Goal: Information Seeking & Learning: Learn about a topic

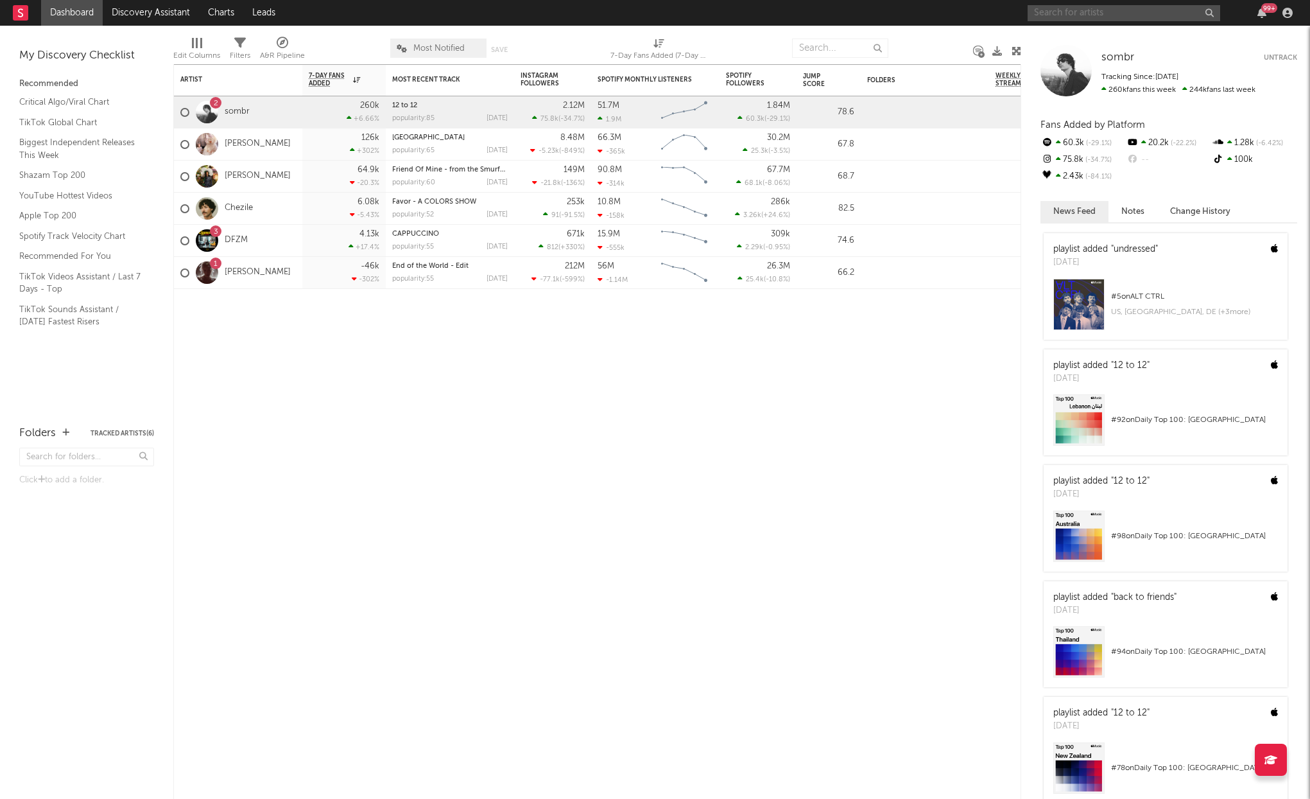
click at [1106, 17] on input "text" at bounding box center [1124, 13] width 193 height 16
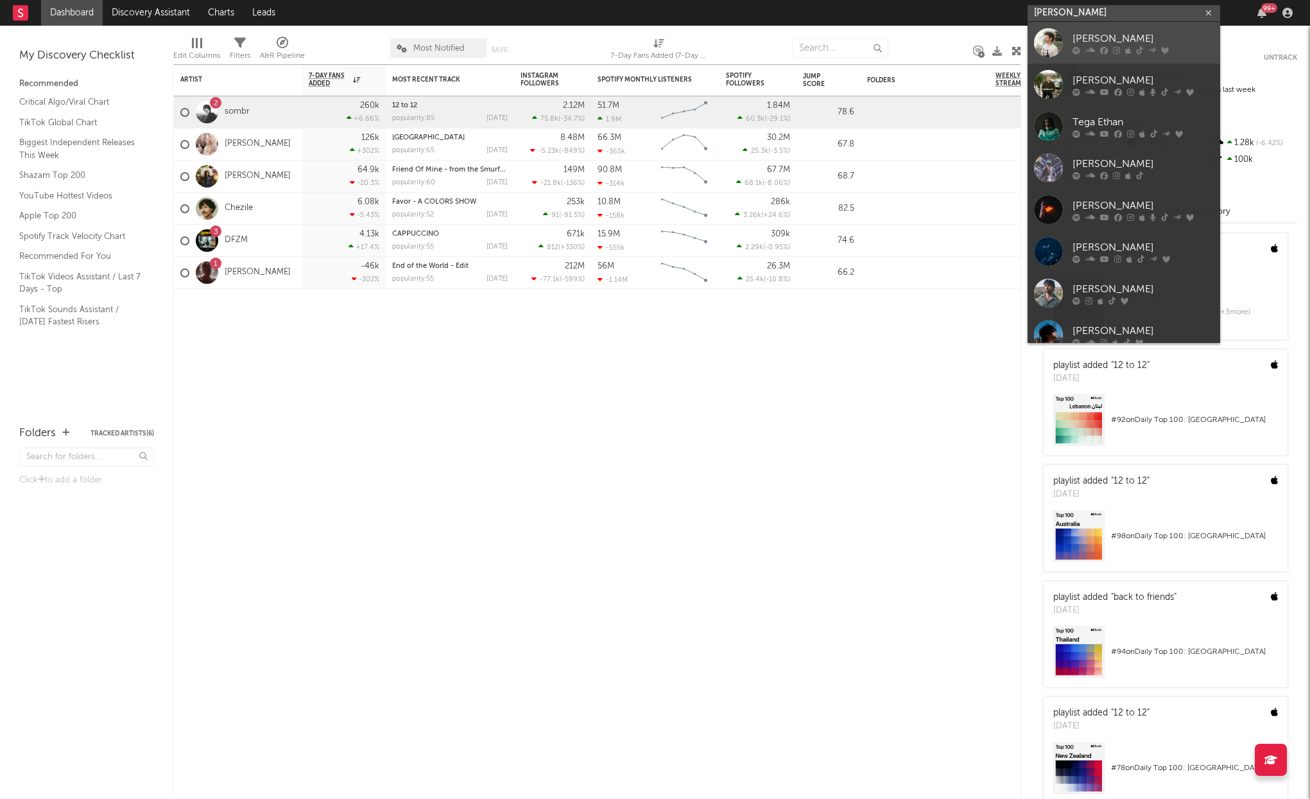
type input "[PERSON_NAME]"
click at [1106, 56] on link "[PERSON_NAME]" at bounding box center [1124, 43] width 193 height 42
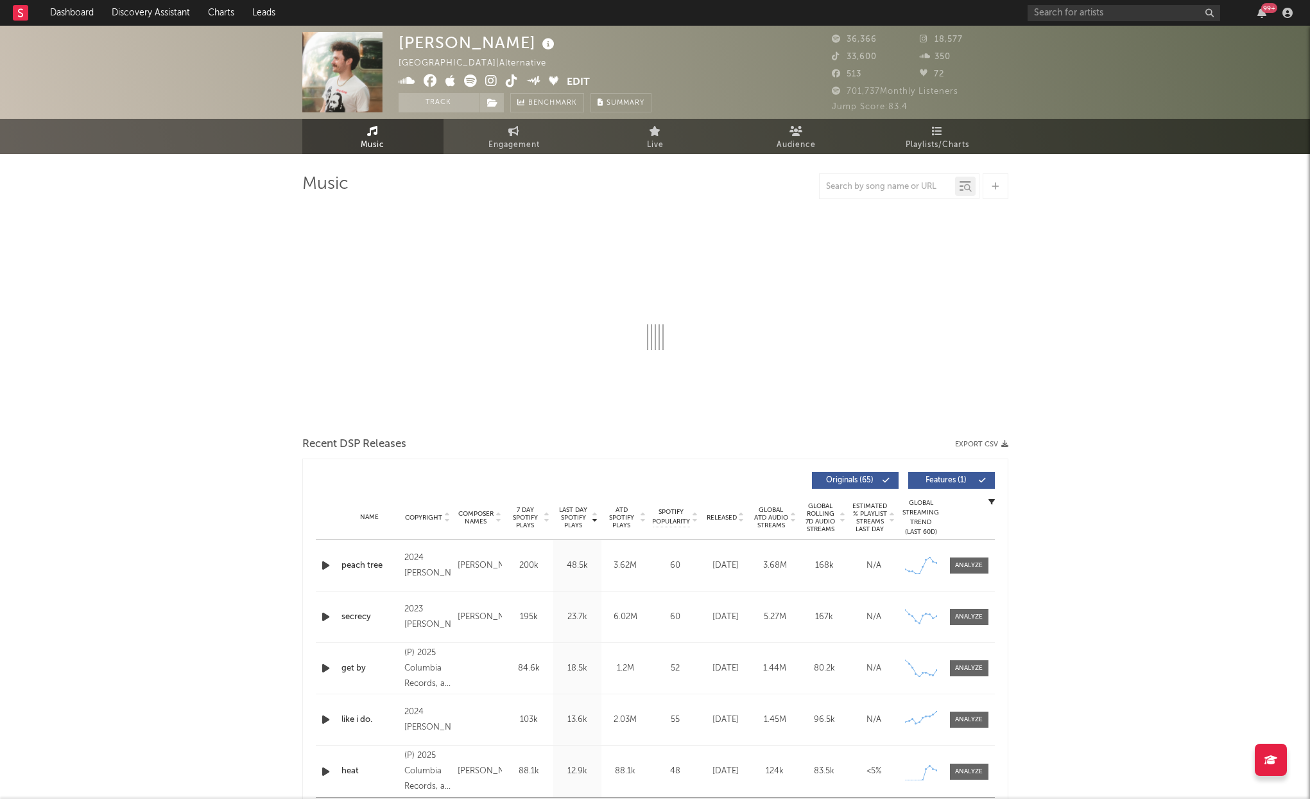
select select "6m"
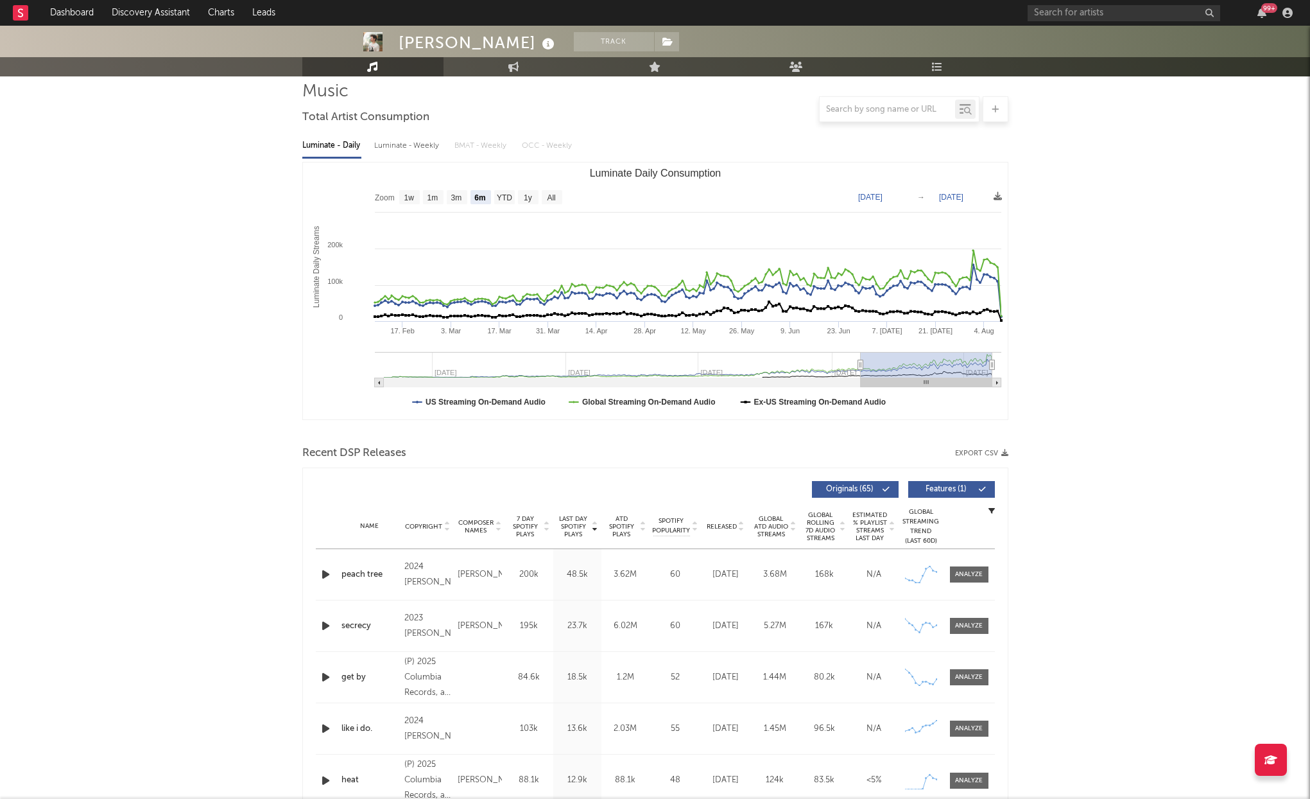
scroll to position [95, 0]
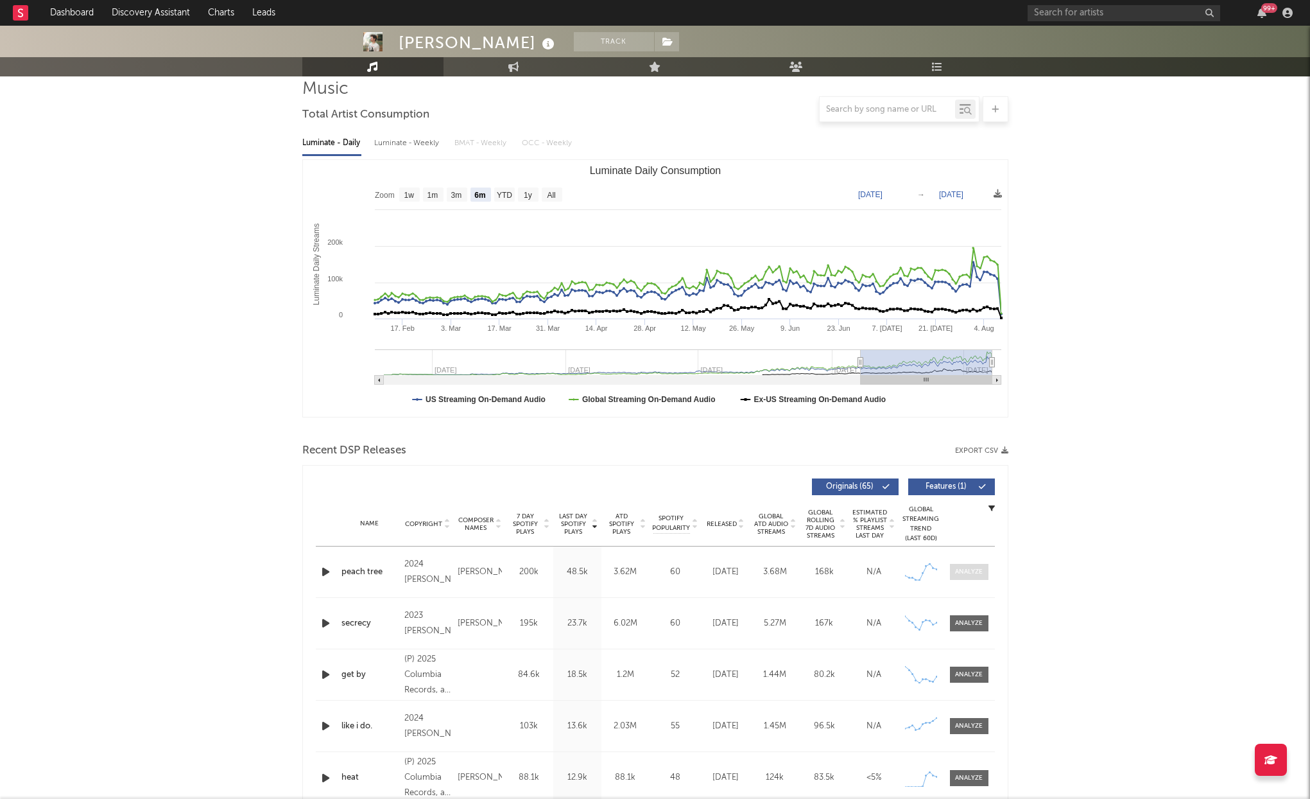
click at [983, 575] on span at bounding box center [969, 572] width 39 height 16
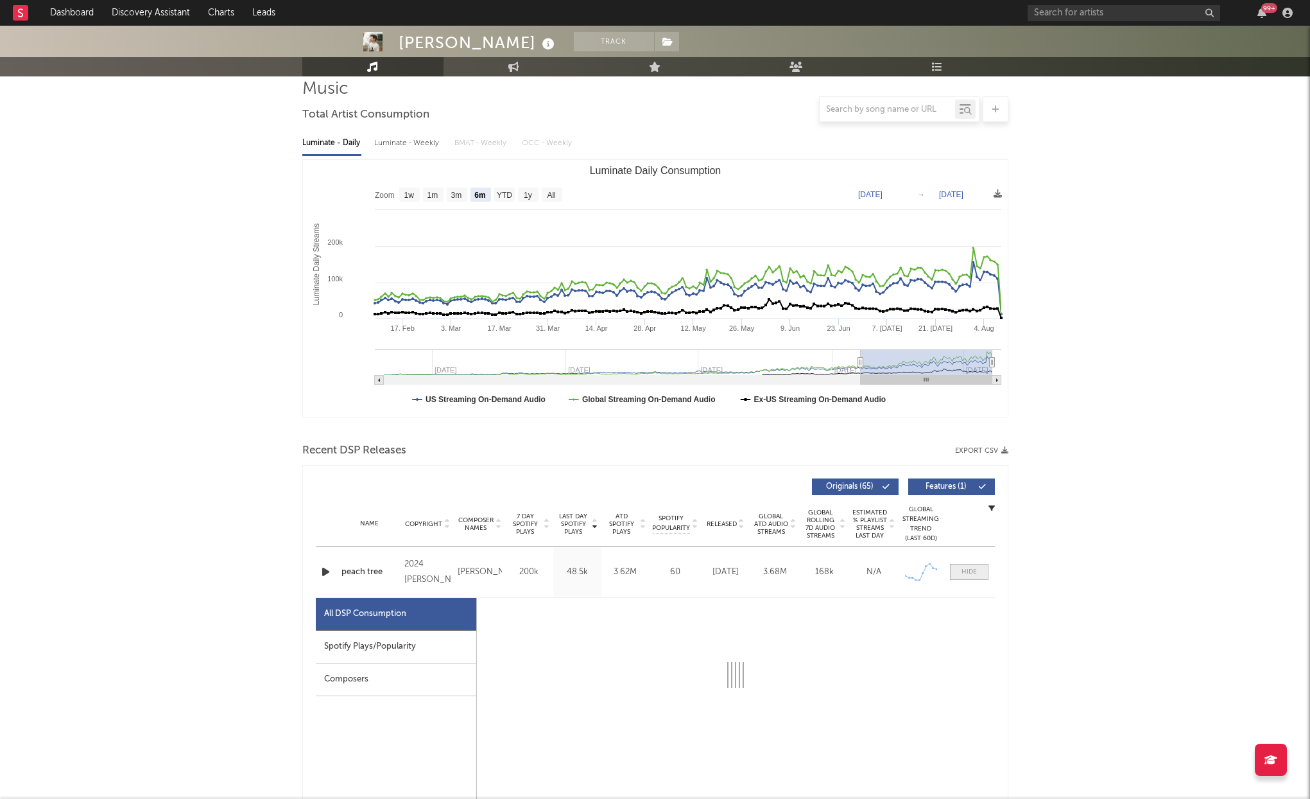
select select "6m"
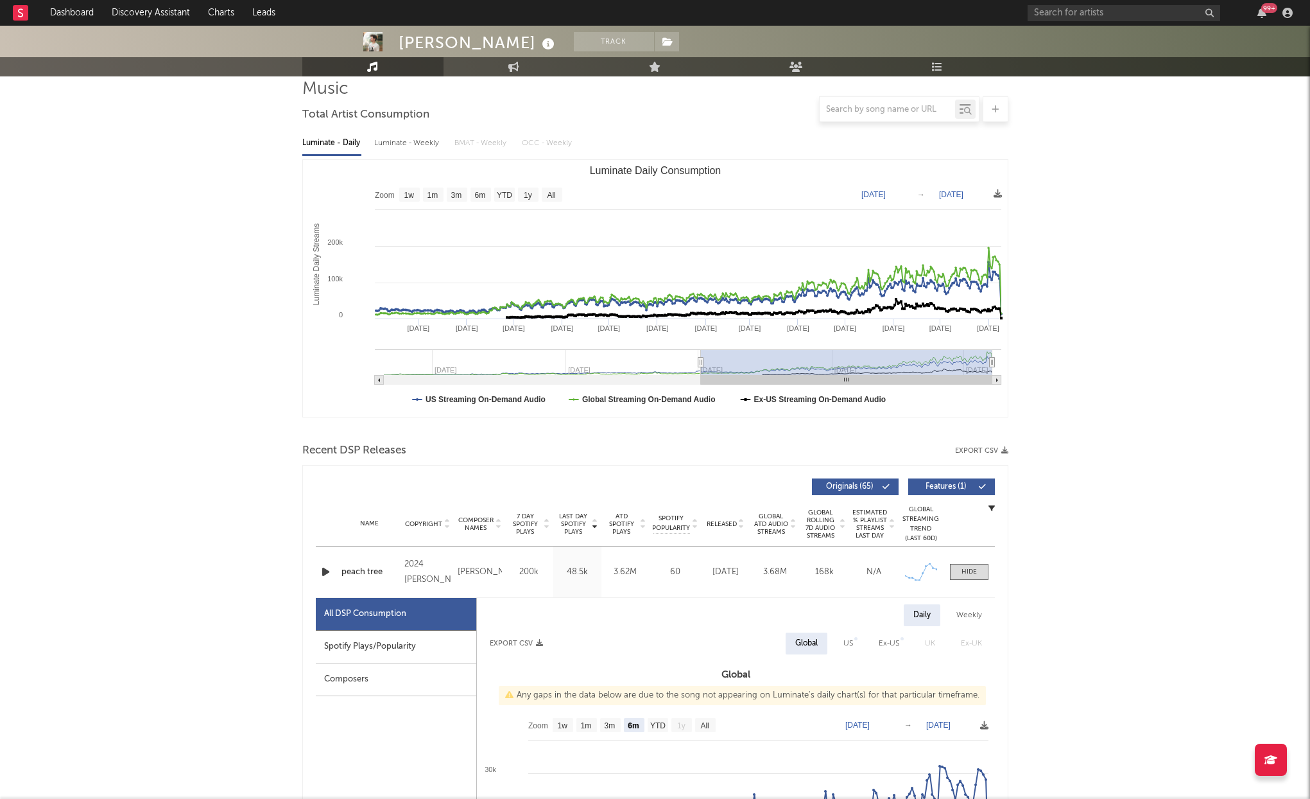
drag, startPoint x: 862, startPoint y: 361, endPoint x: 701, endPoint y: 374, distance: 162.3
click at [701, 374] on g "Luminate Daily Consumption" at bounding box center [688, 366] width 627 height 35
type input "[DATE]"
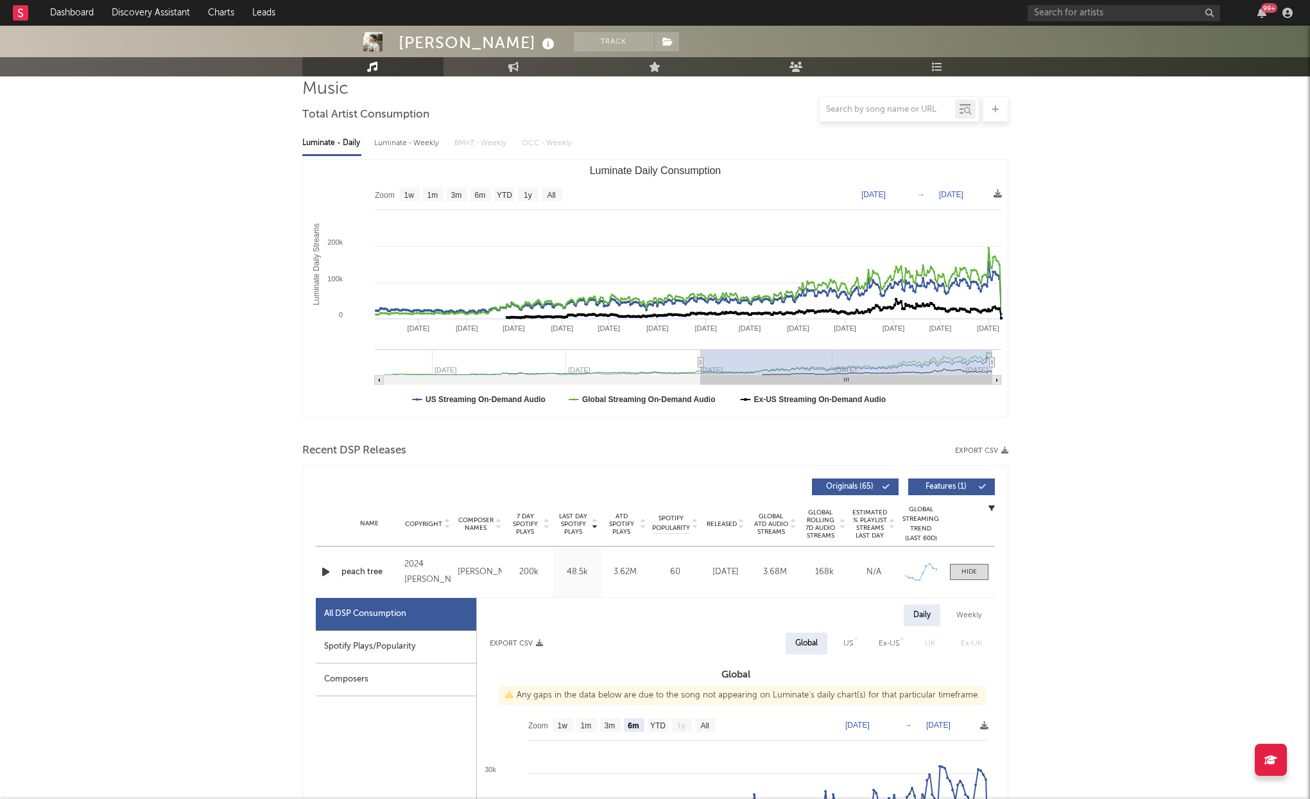
type input "[DATE]"
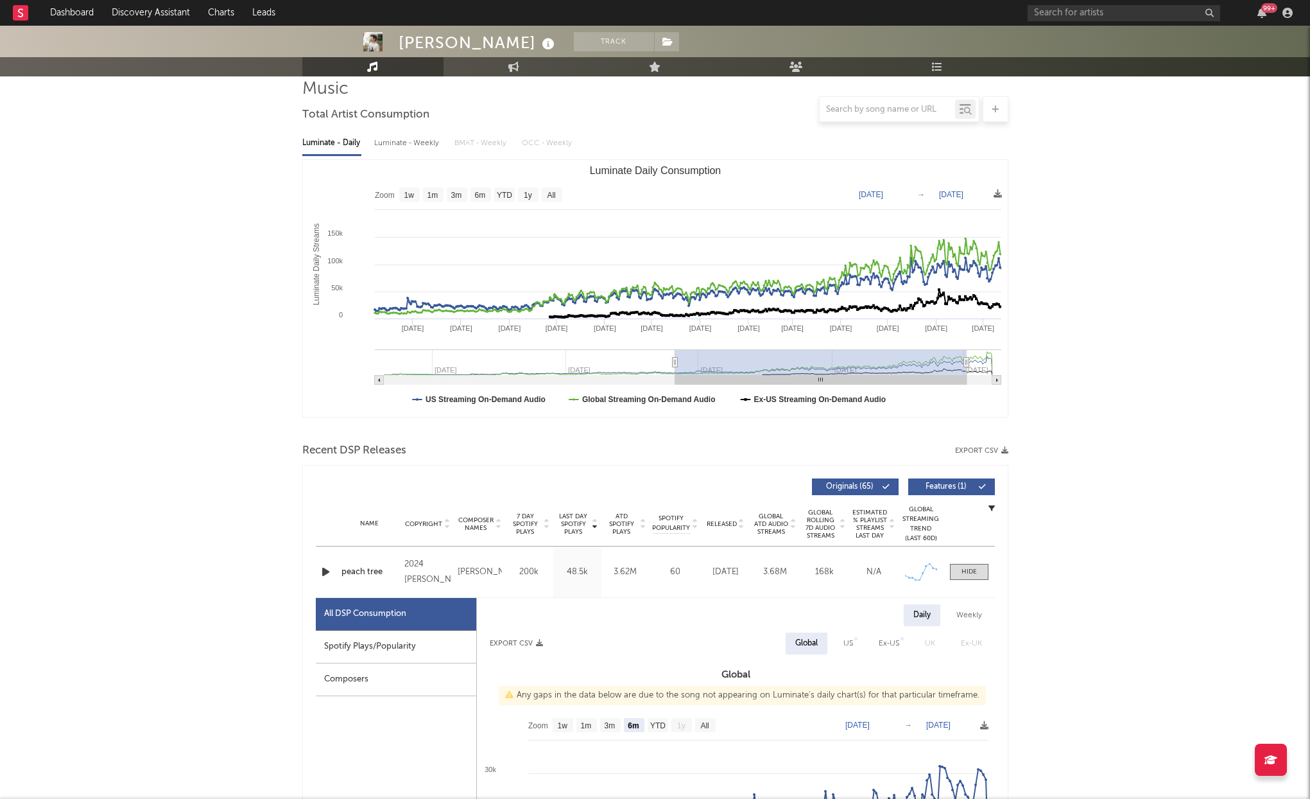
type input "[DATE]"
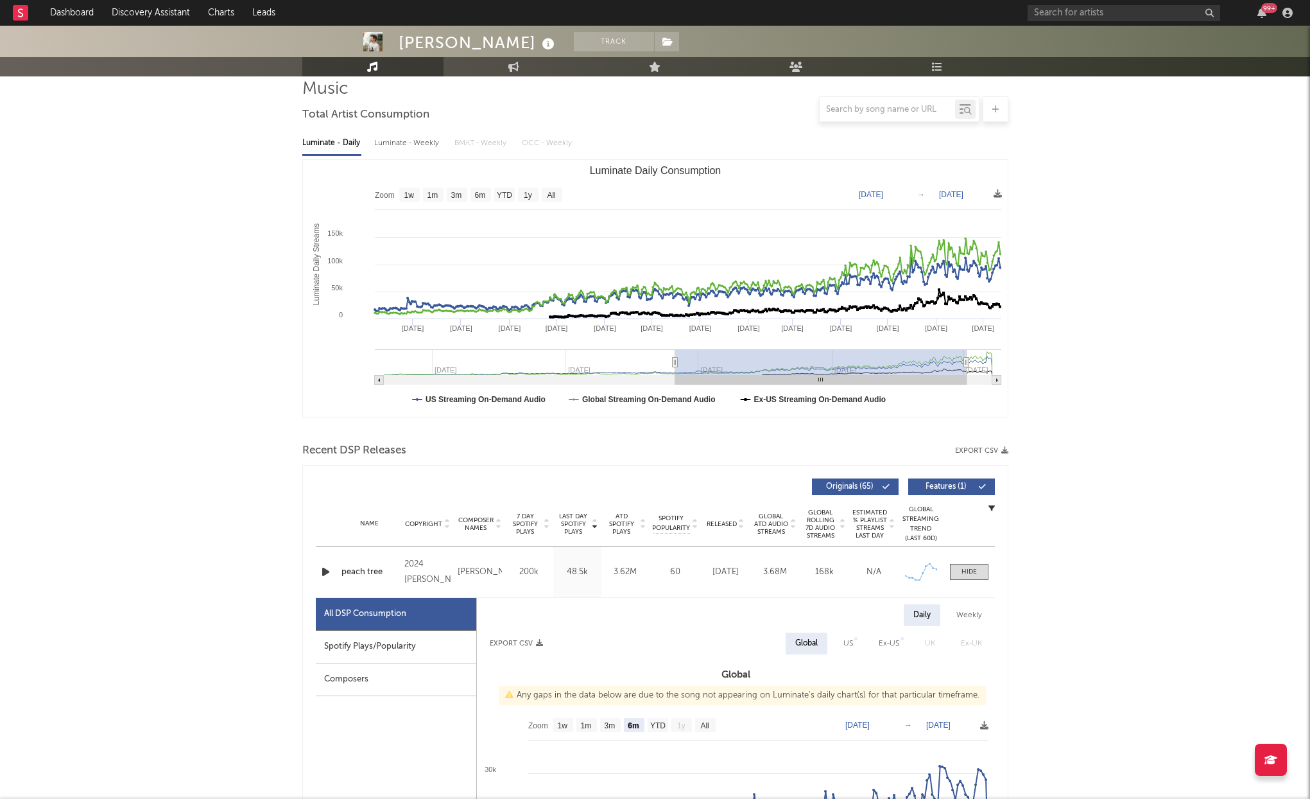
type input "[DATE]"
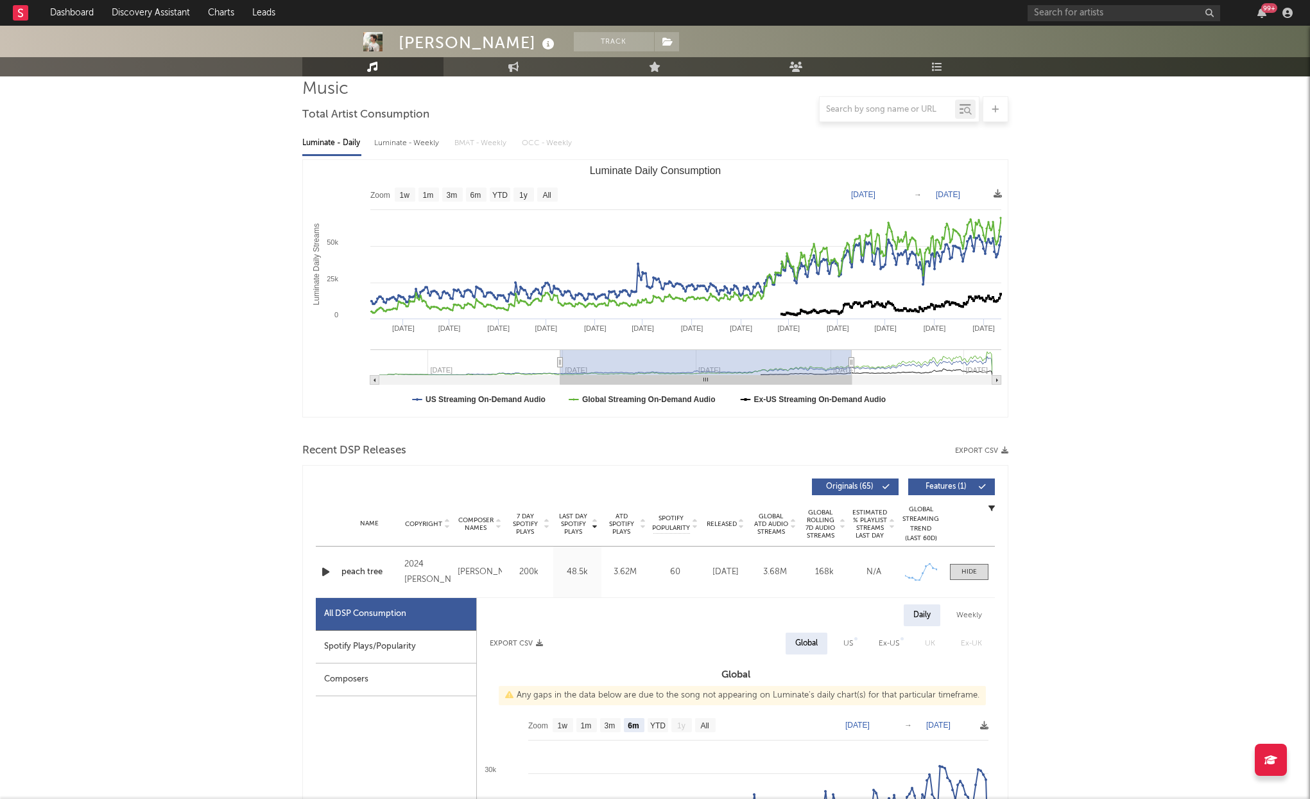
type input "[DATE]"
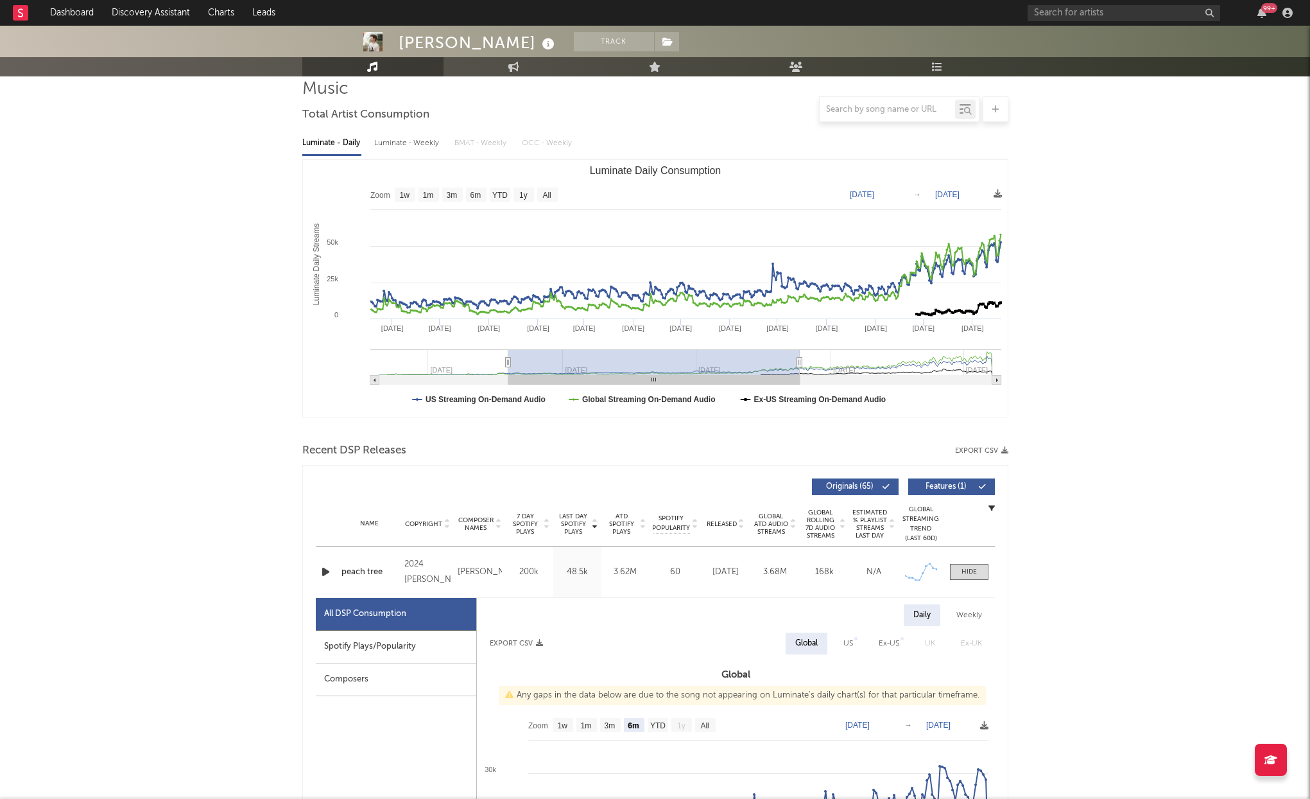
type input "[DATE]"
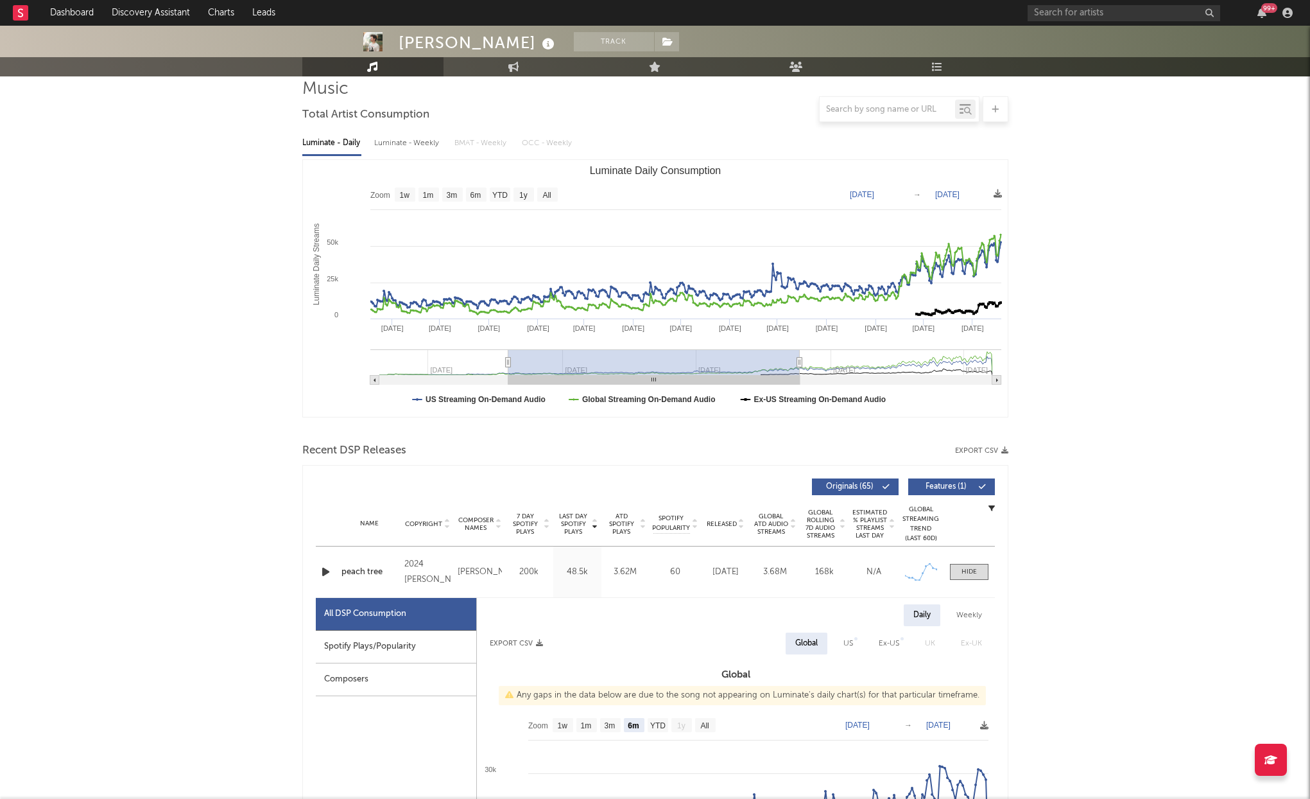
type input "[DATE]"
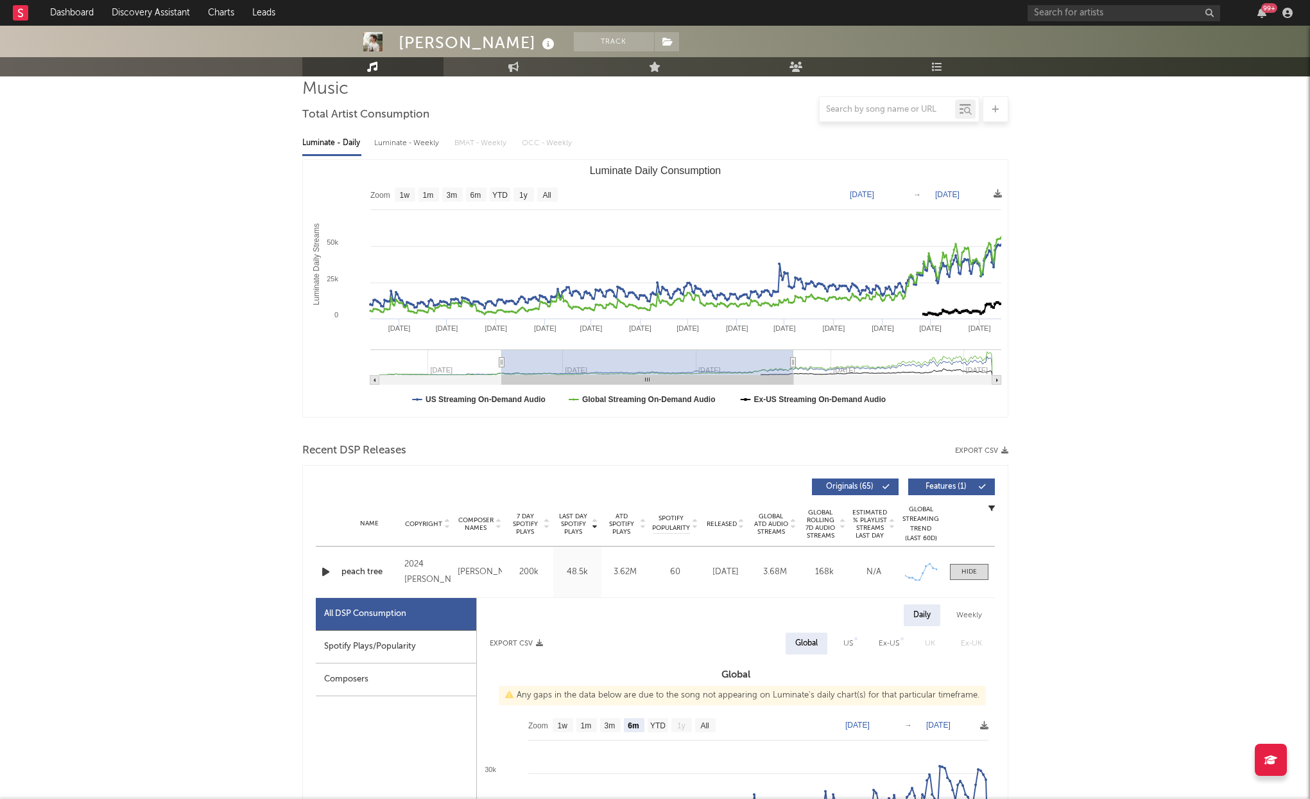
type input "[DATE]"
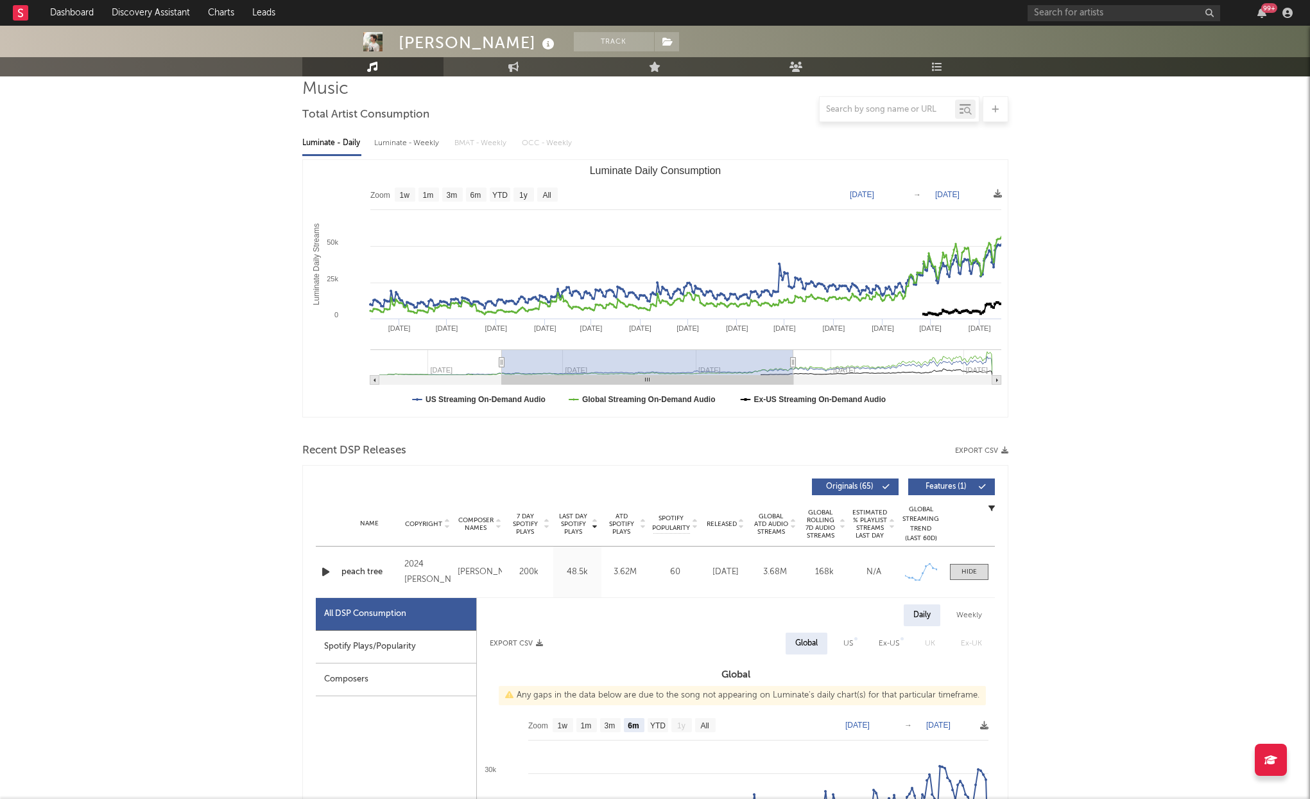
type input "[DATE]"
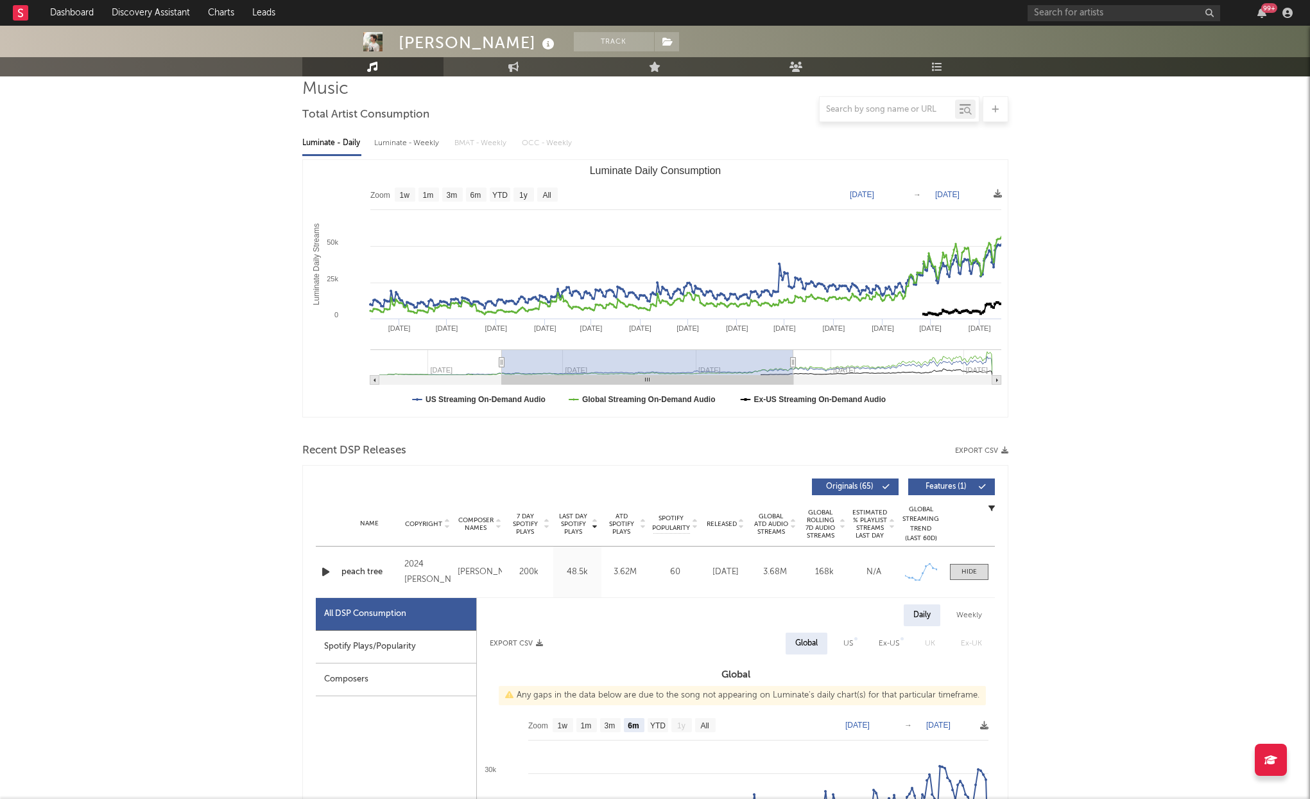
type input "[DATE]"
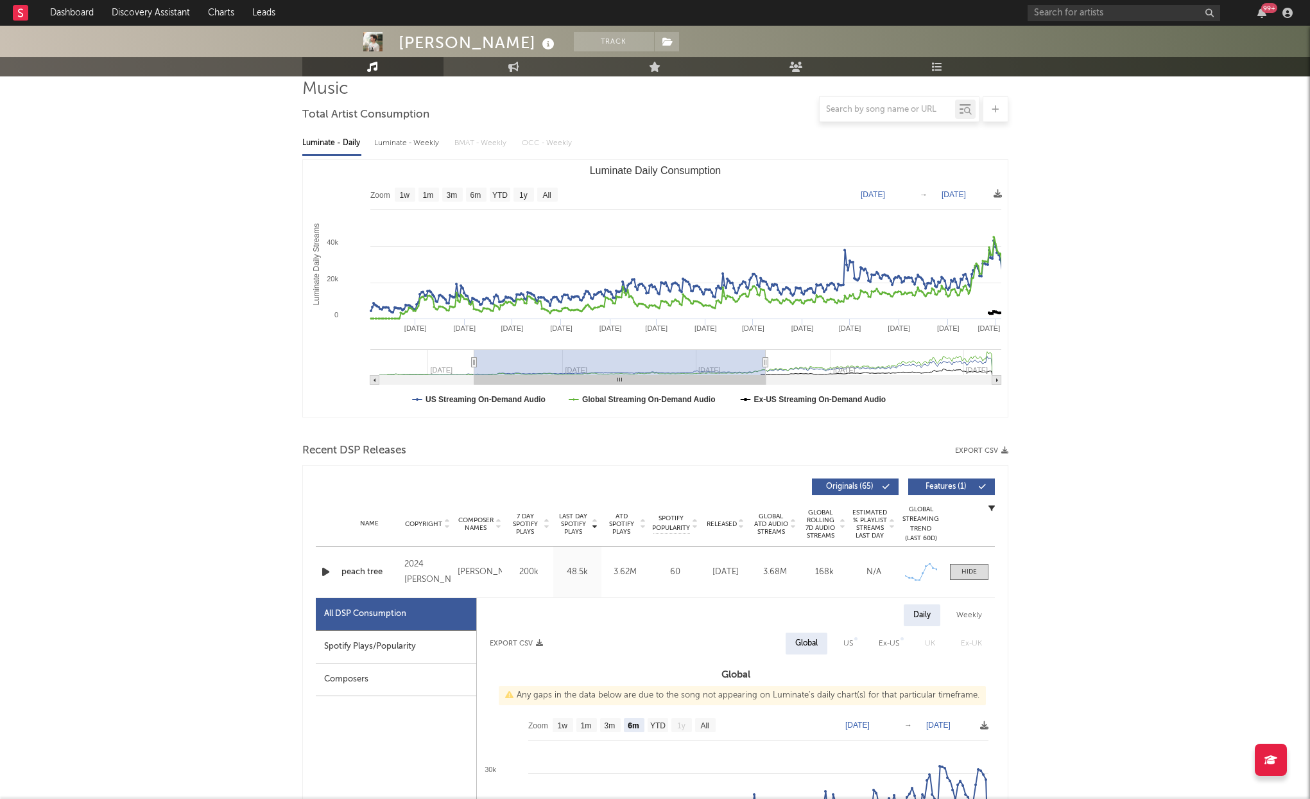
type input "[DATE]"
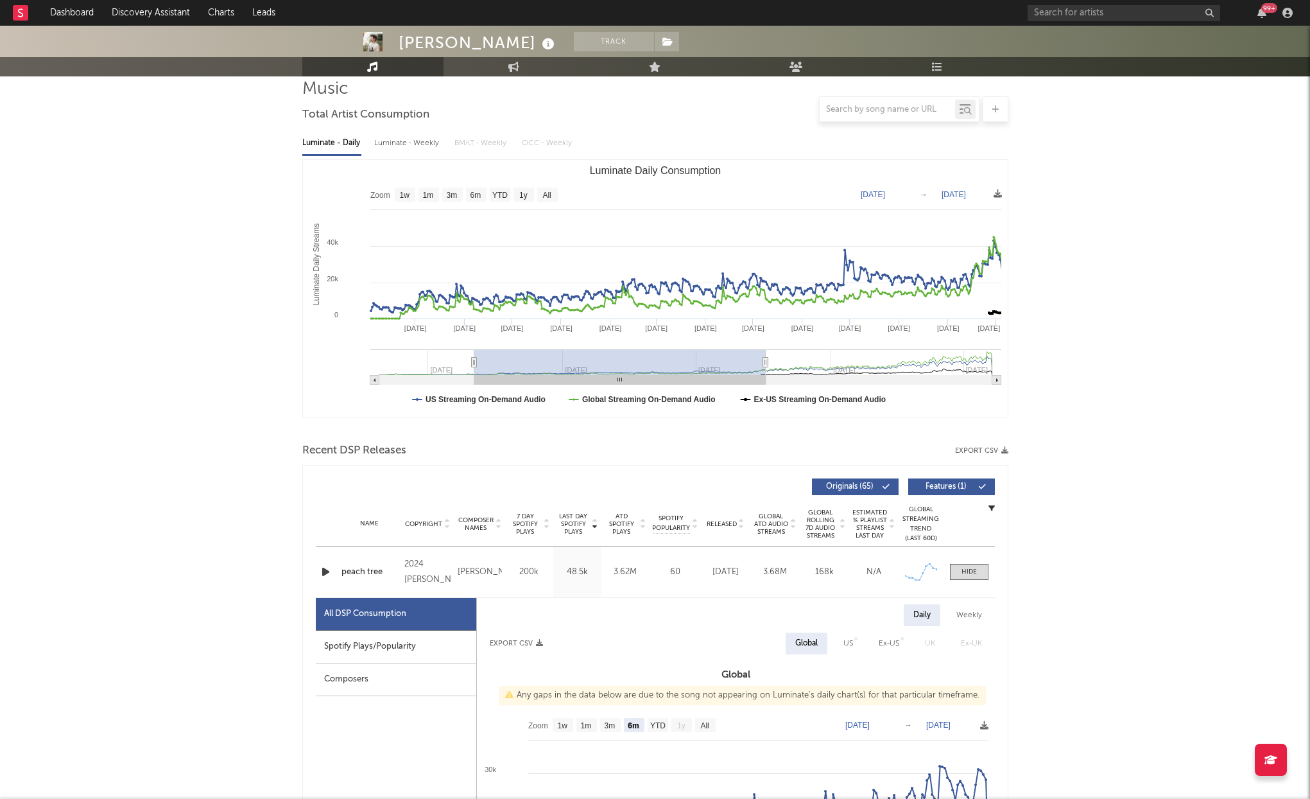
type input "[DATE]"
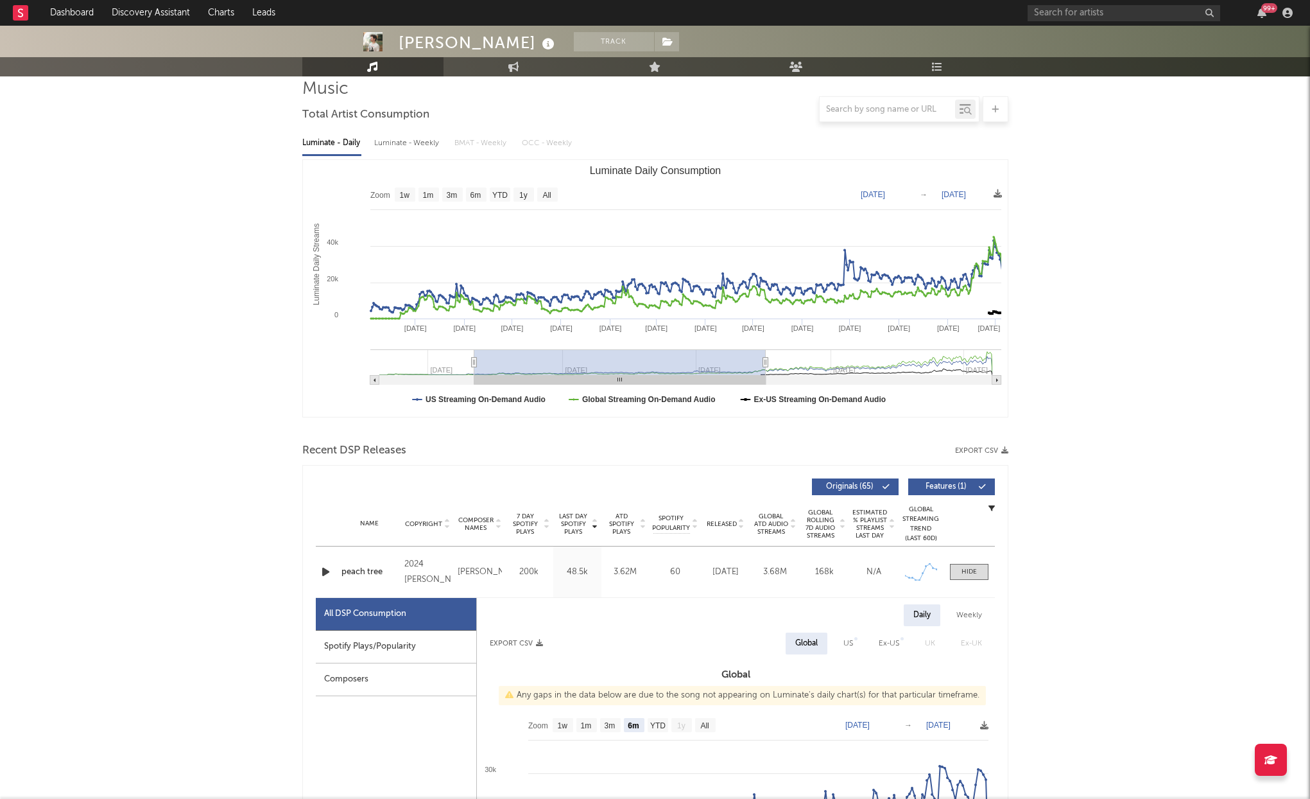
type input "[DATE]"
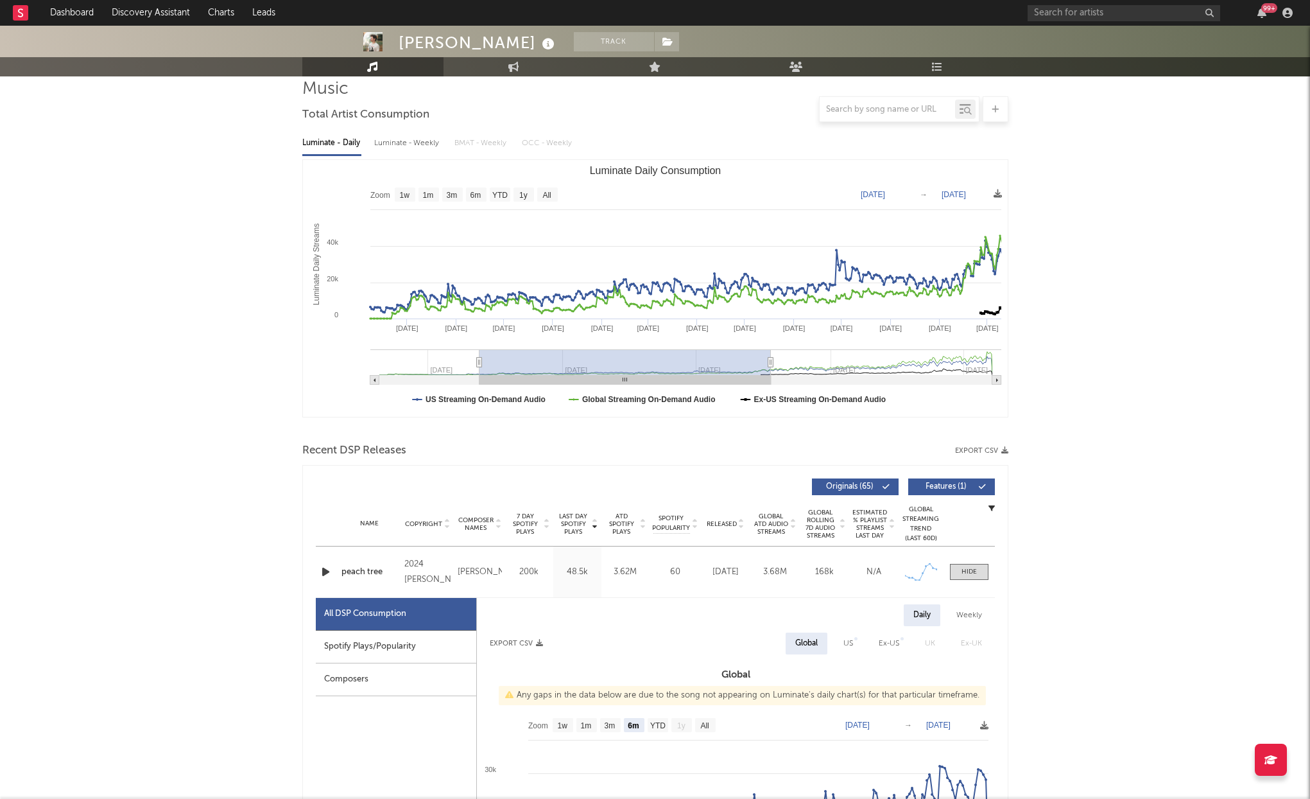
type input "[DATE]"
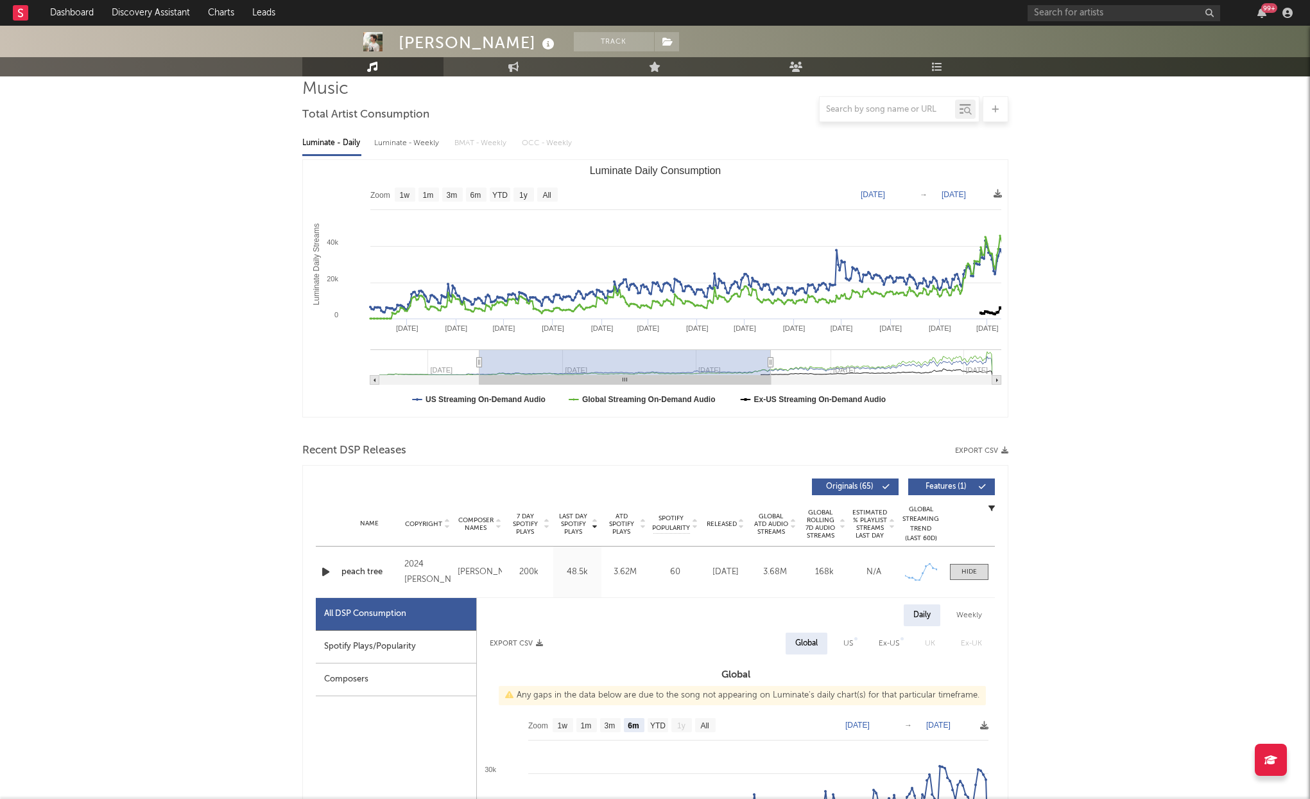
type input "[DATE]"
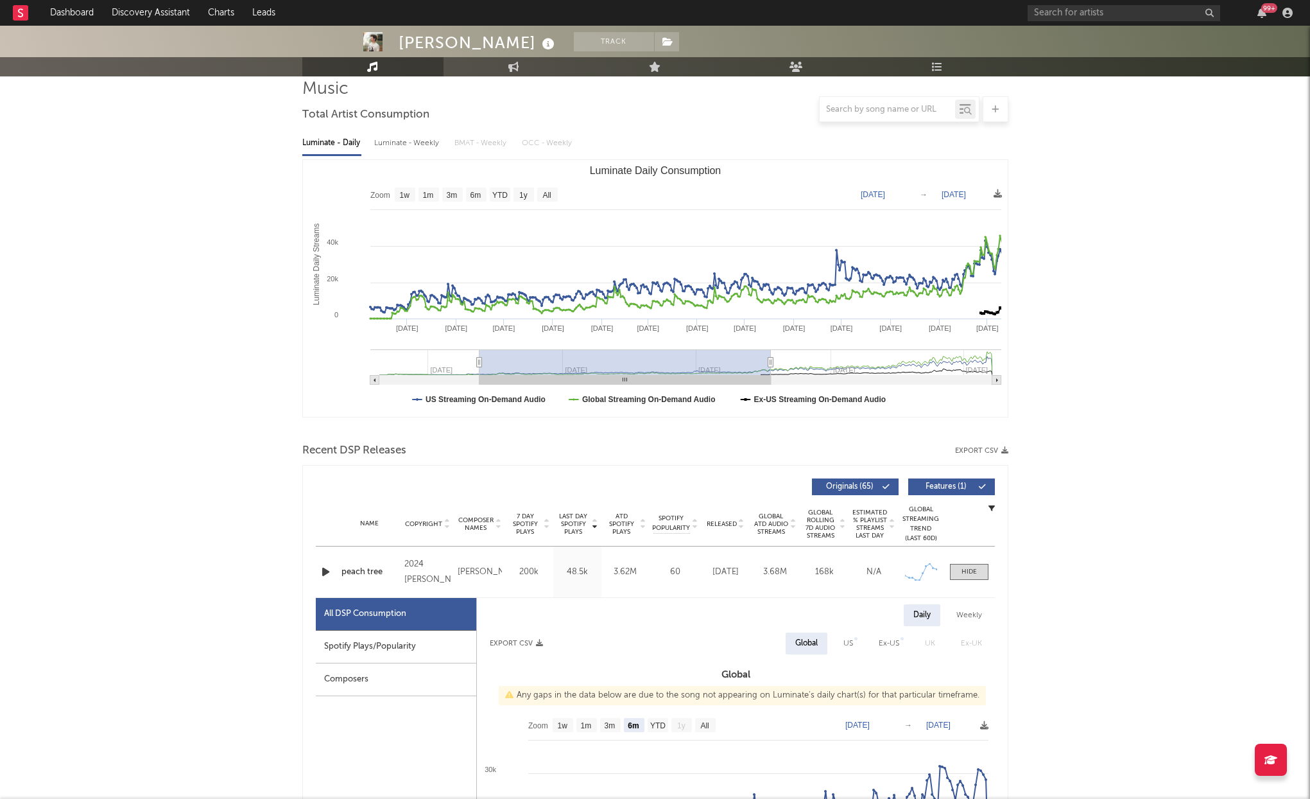
type input "[DATE]"
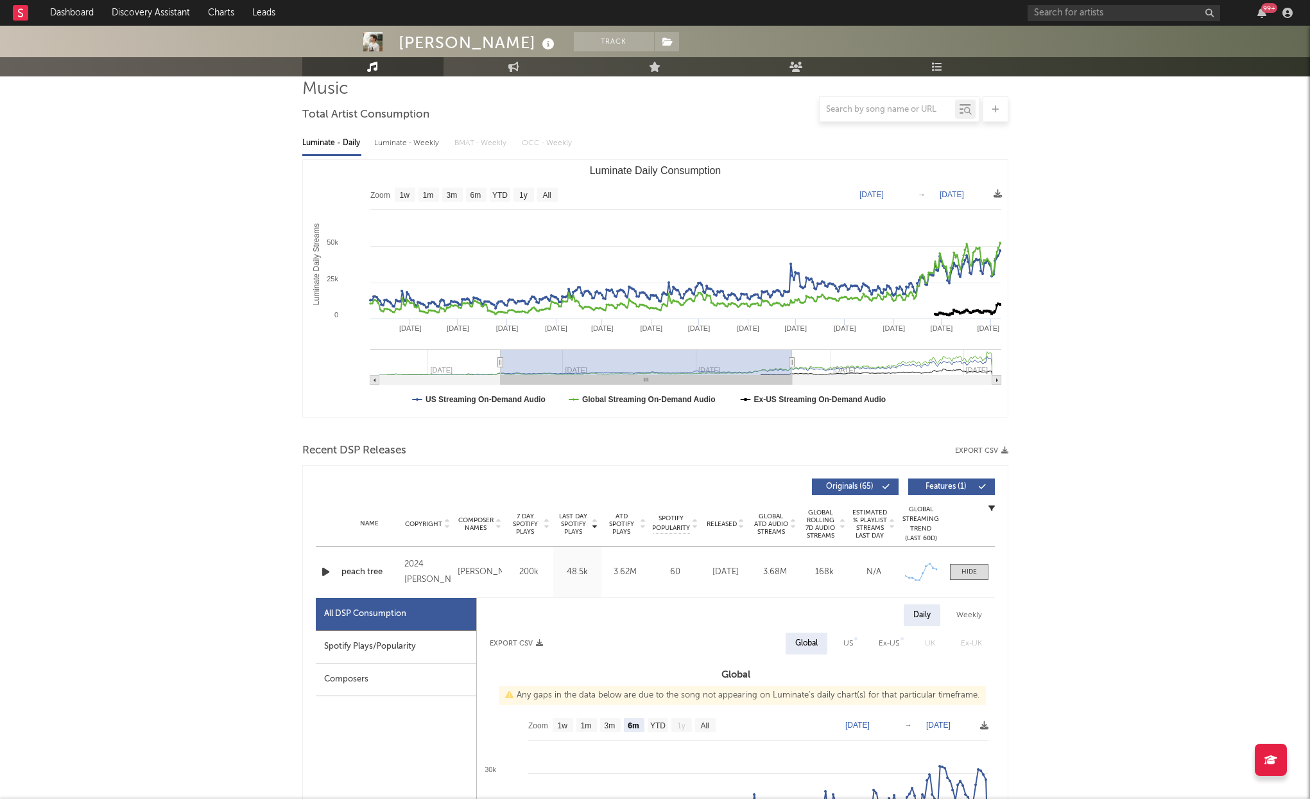
type input "[DATE]"
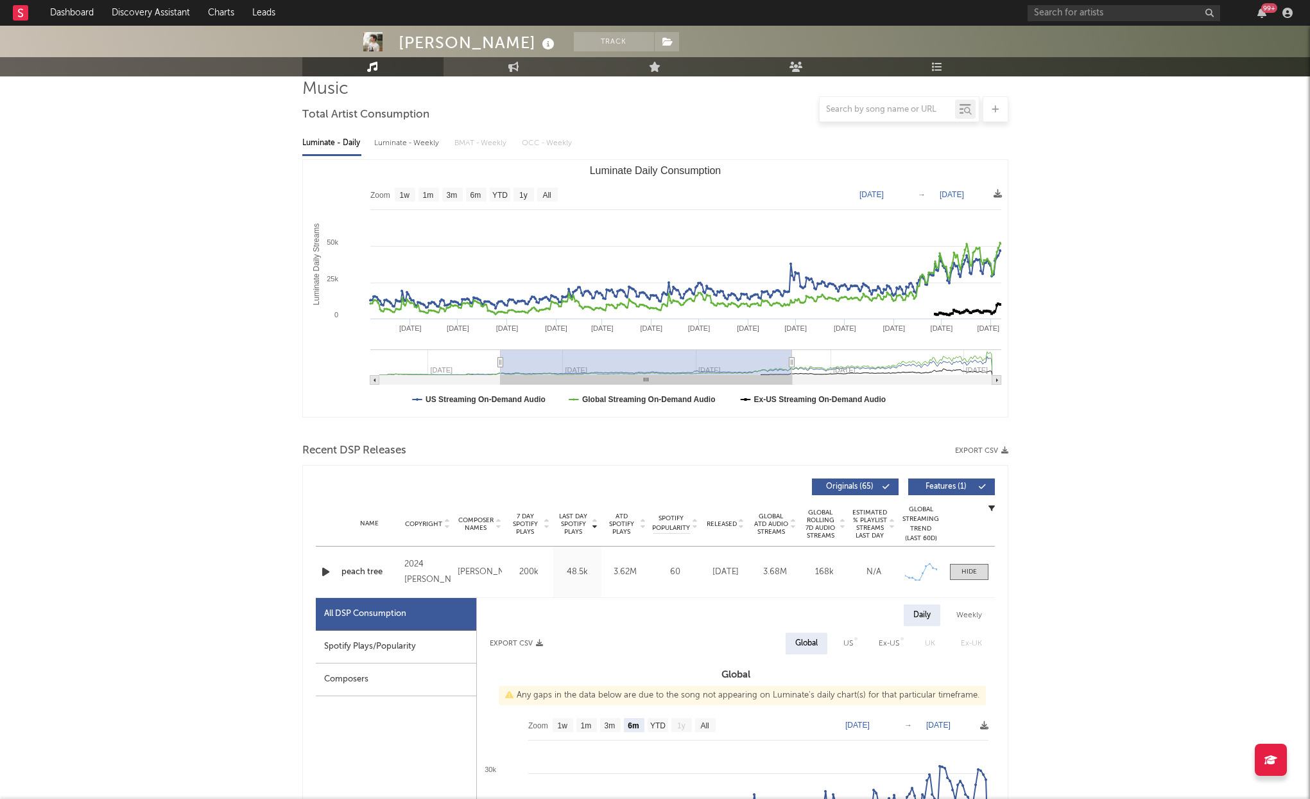
type input "[DATE]"
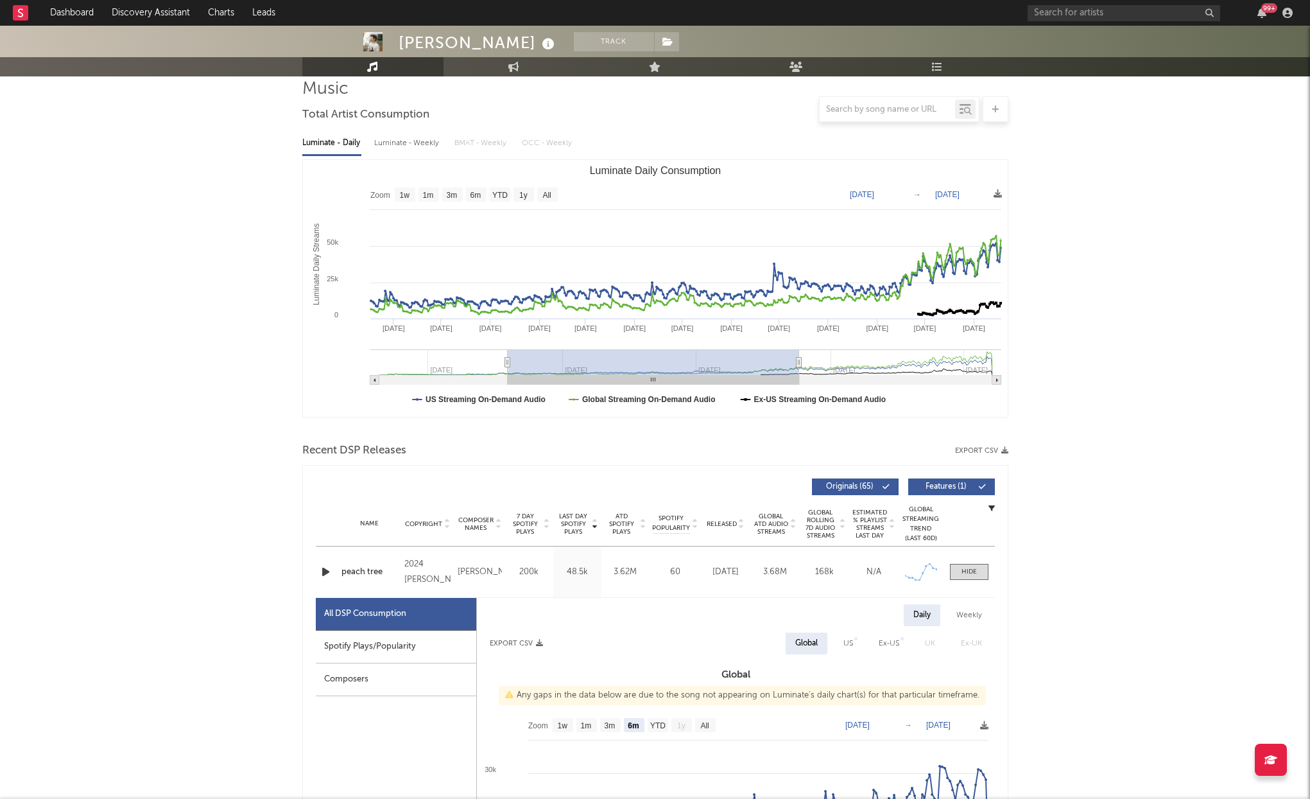
type input "[DATE]"
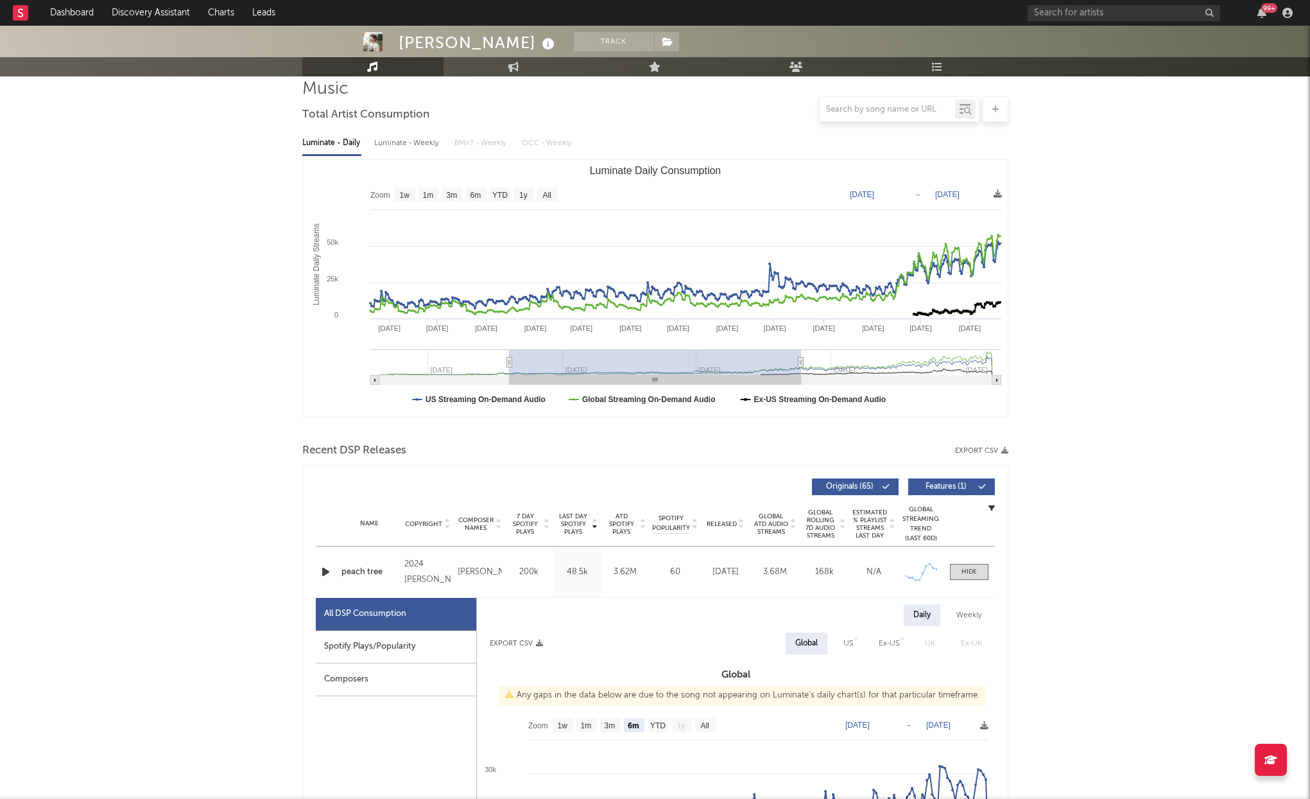
type input "[DATE]"
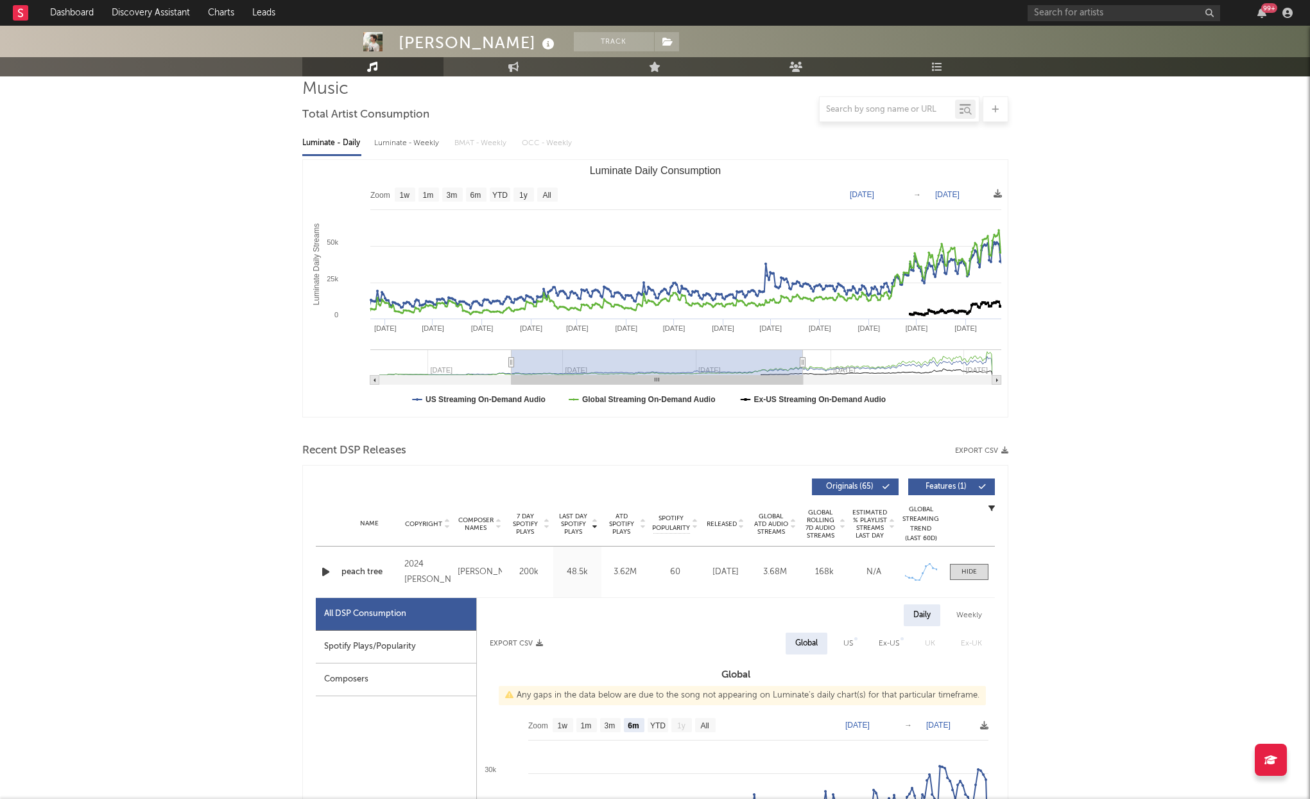
type input "[DATE]"
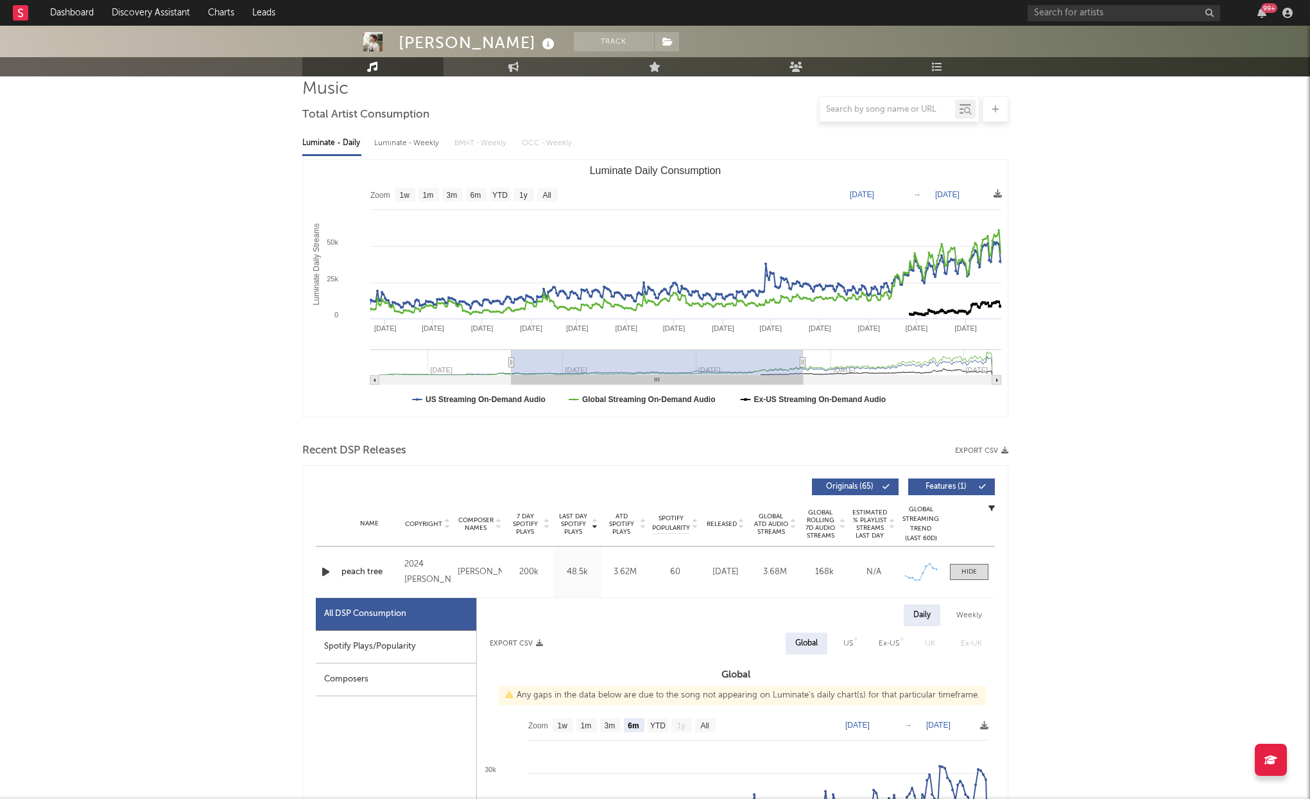
type input "[DATE]"
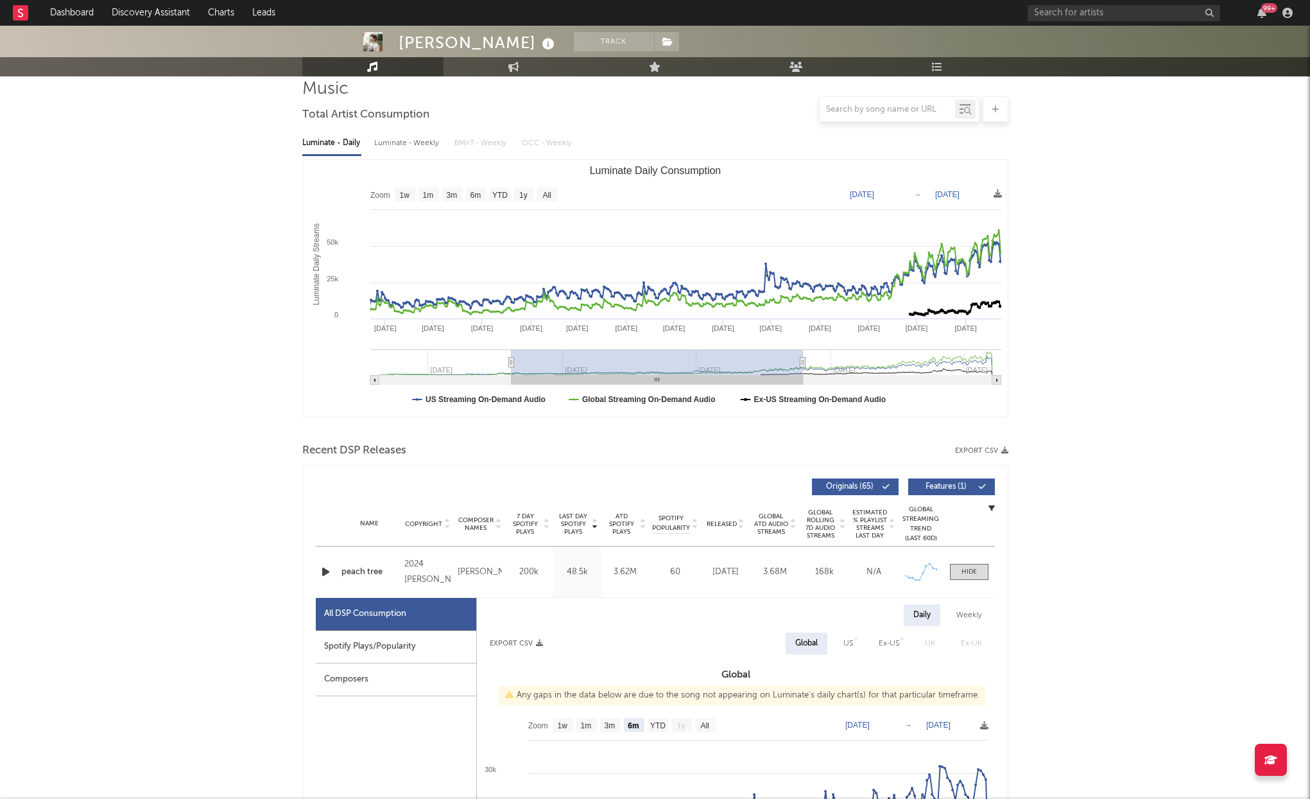
type input "[DATE]"
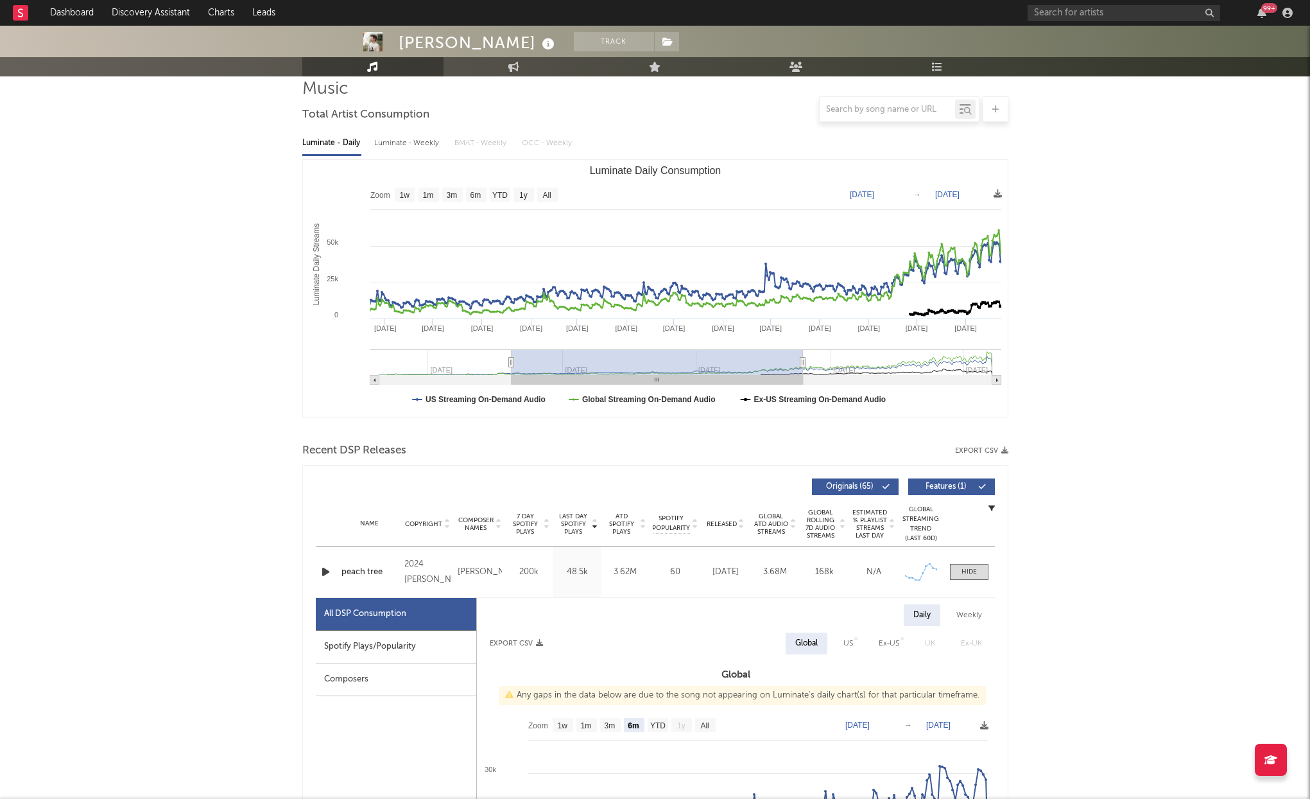
type input "[DATE]"
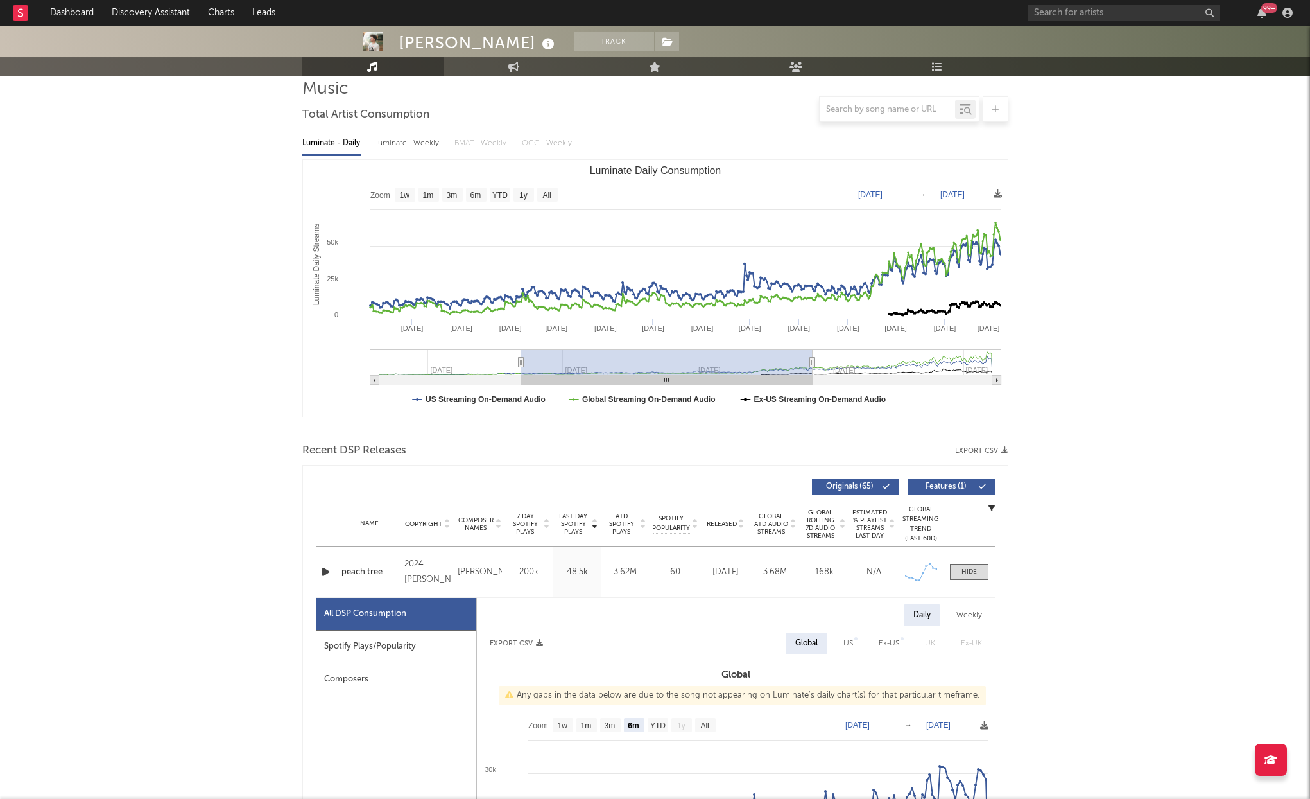
type input "[DATE]"
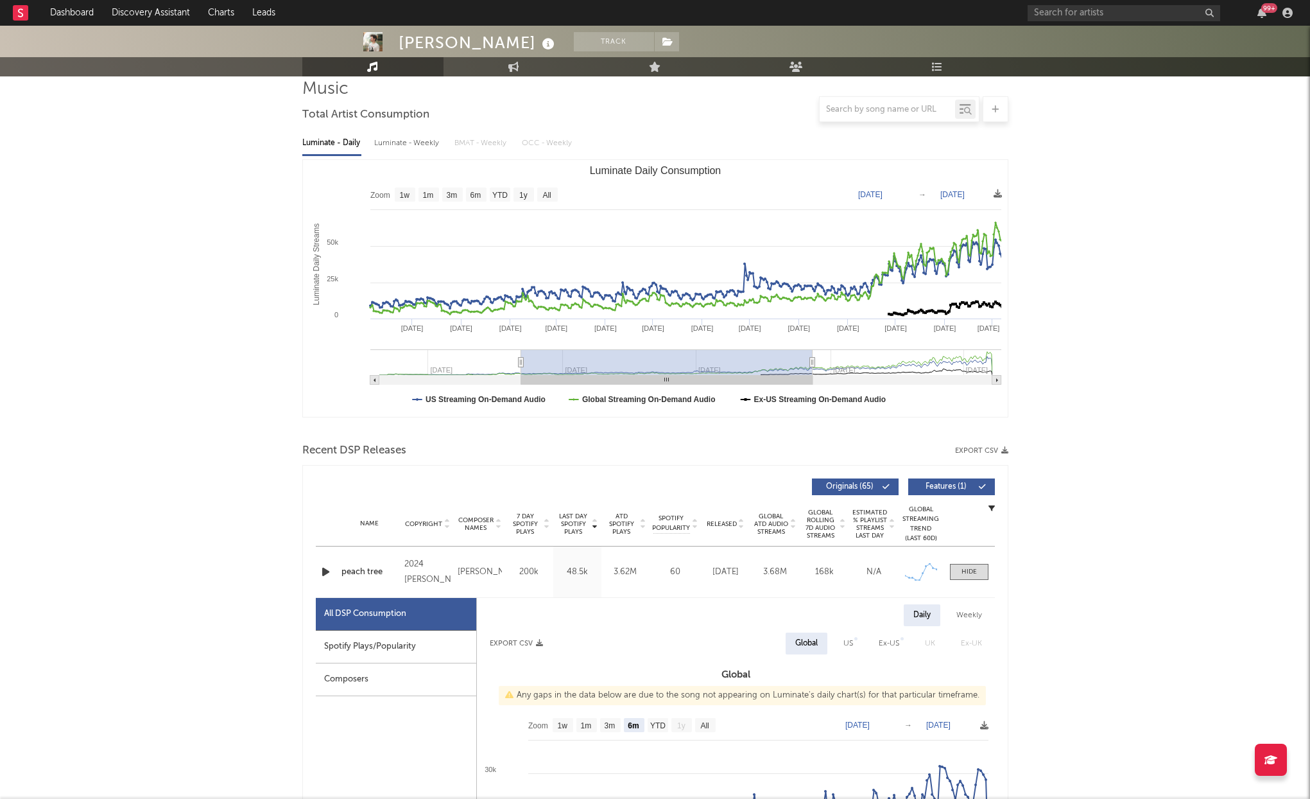
type input "[DATE]"
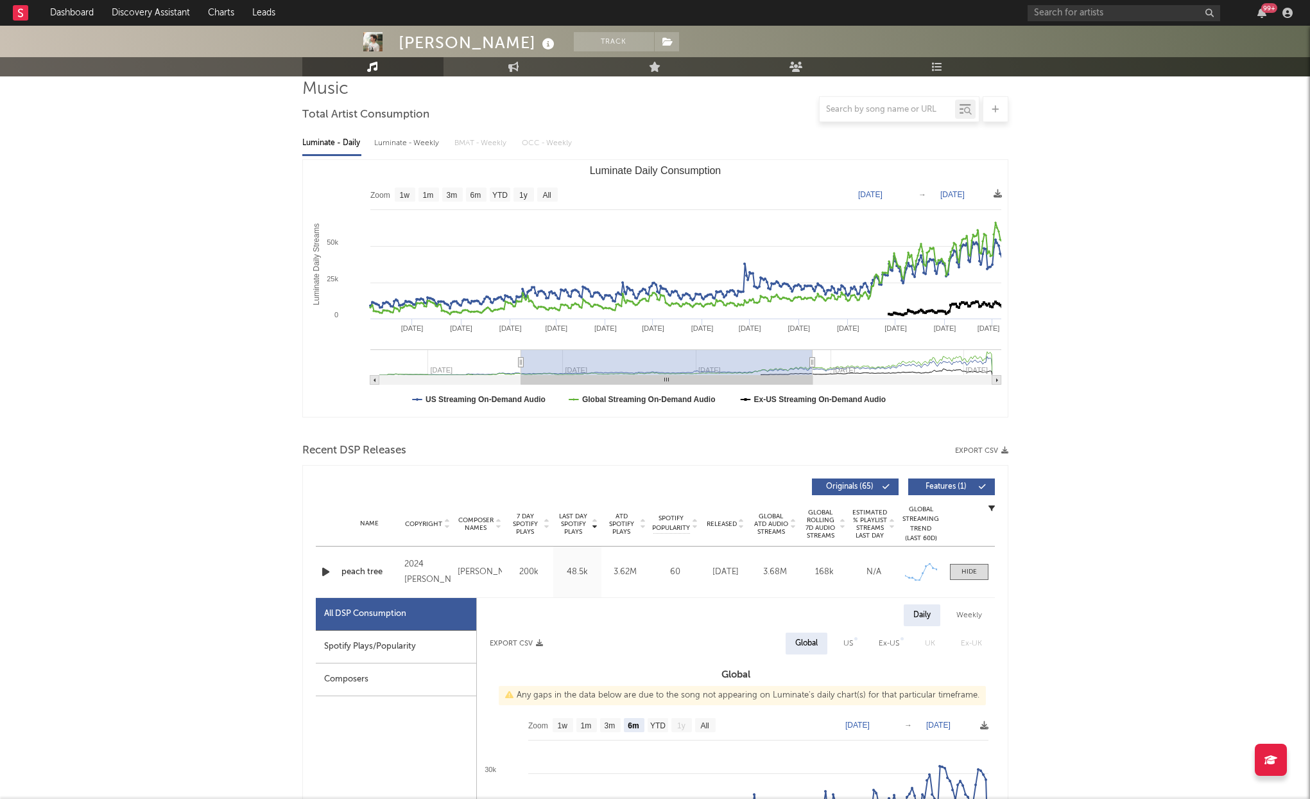
type input "[DATE]"
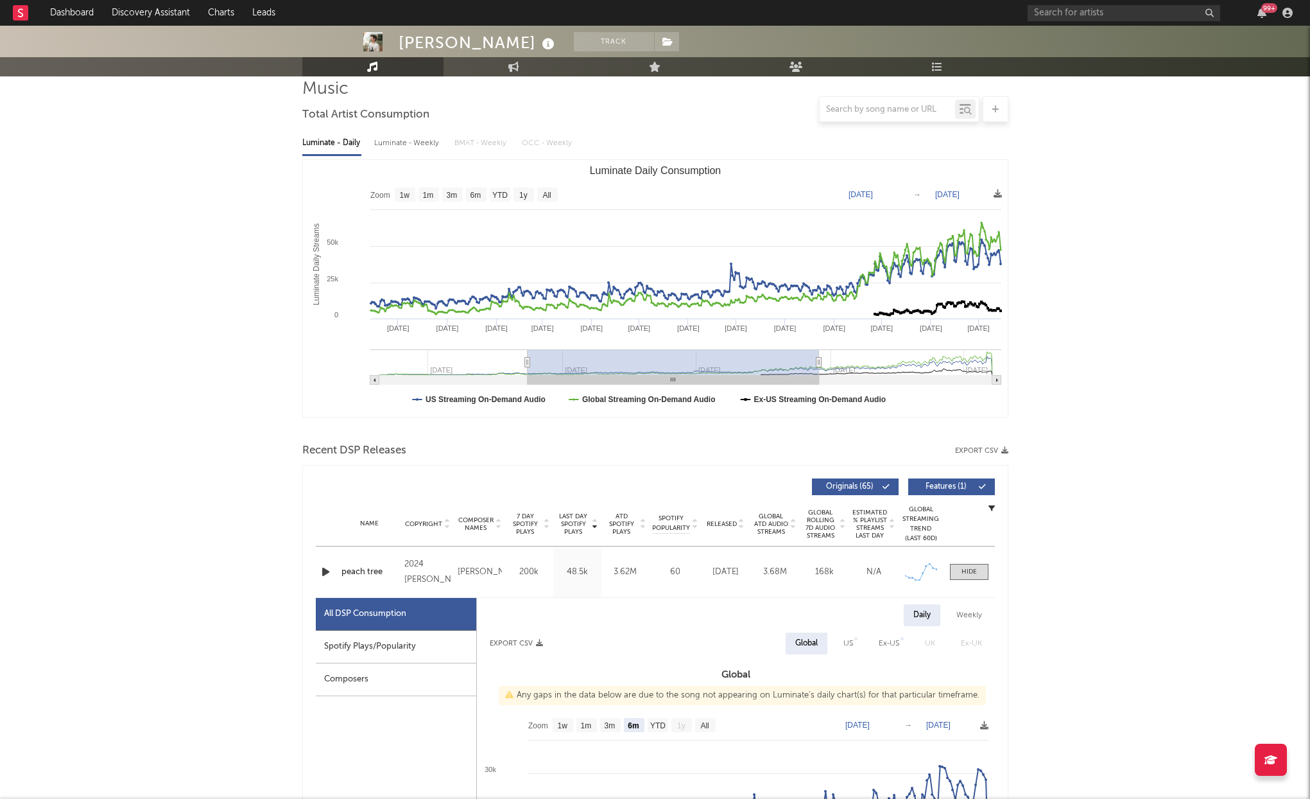
type input "[DATE]"
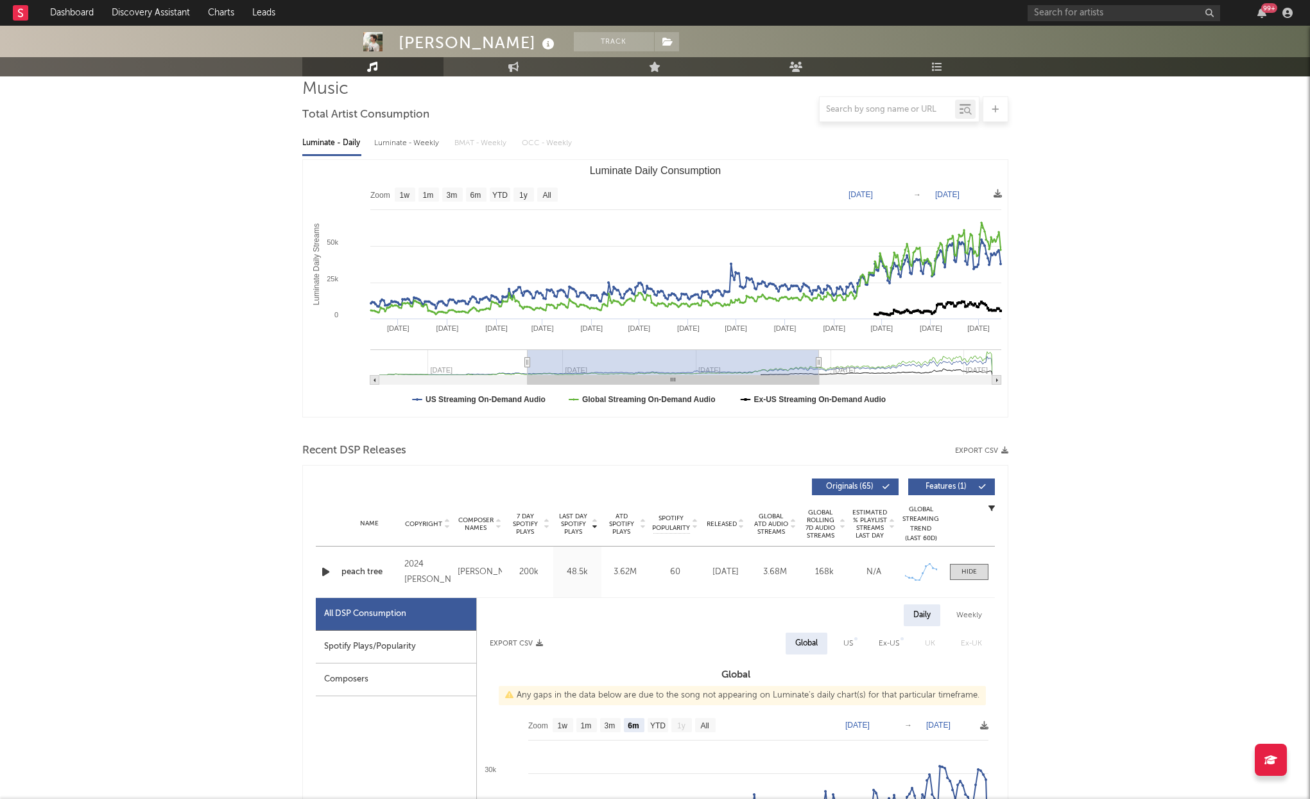
type input "[DATE]"
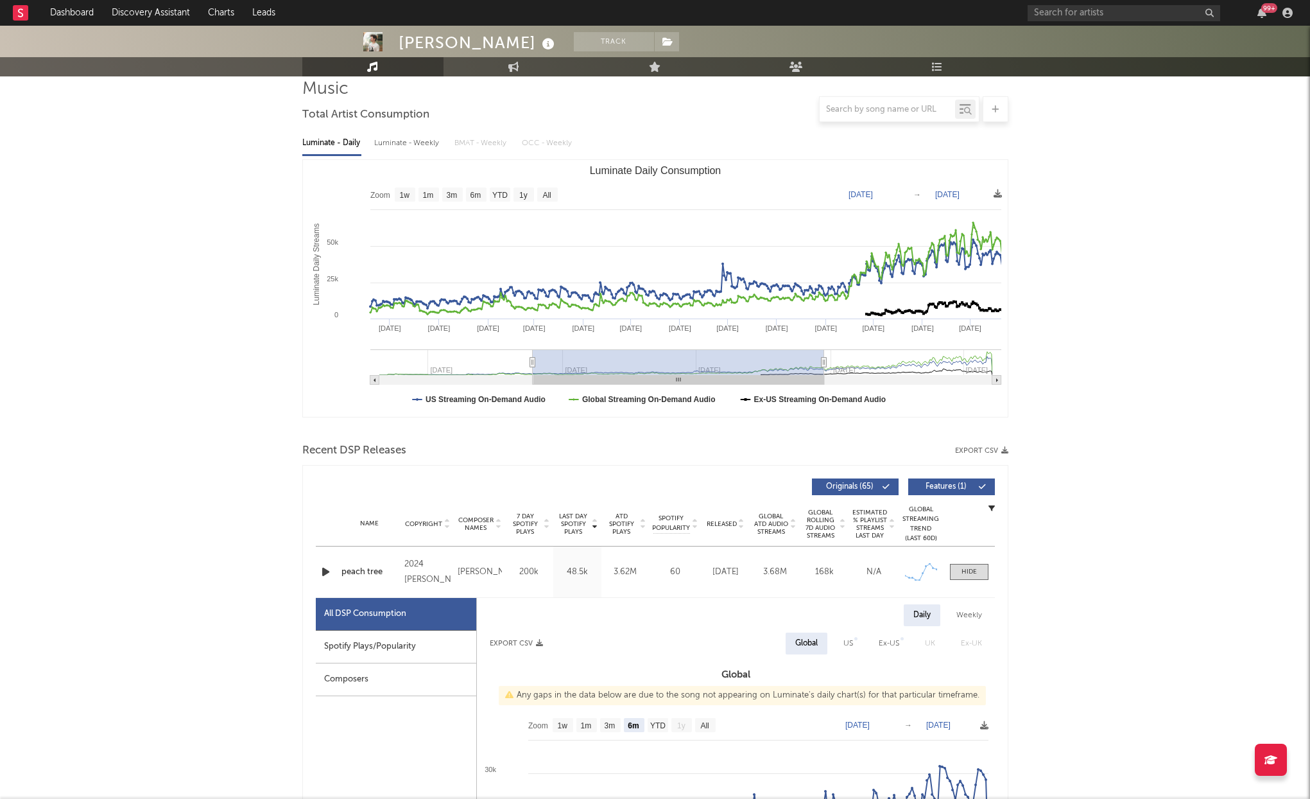
type input "[DATE]"
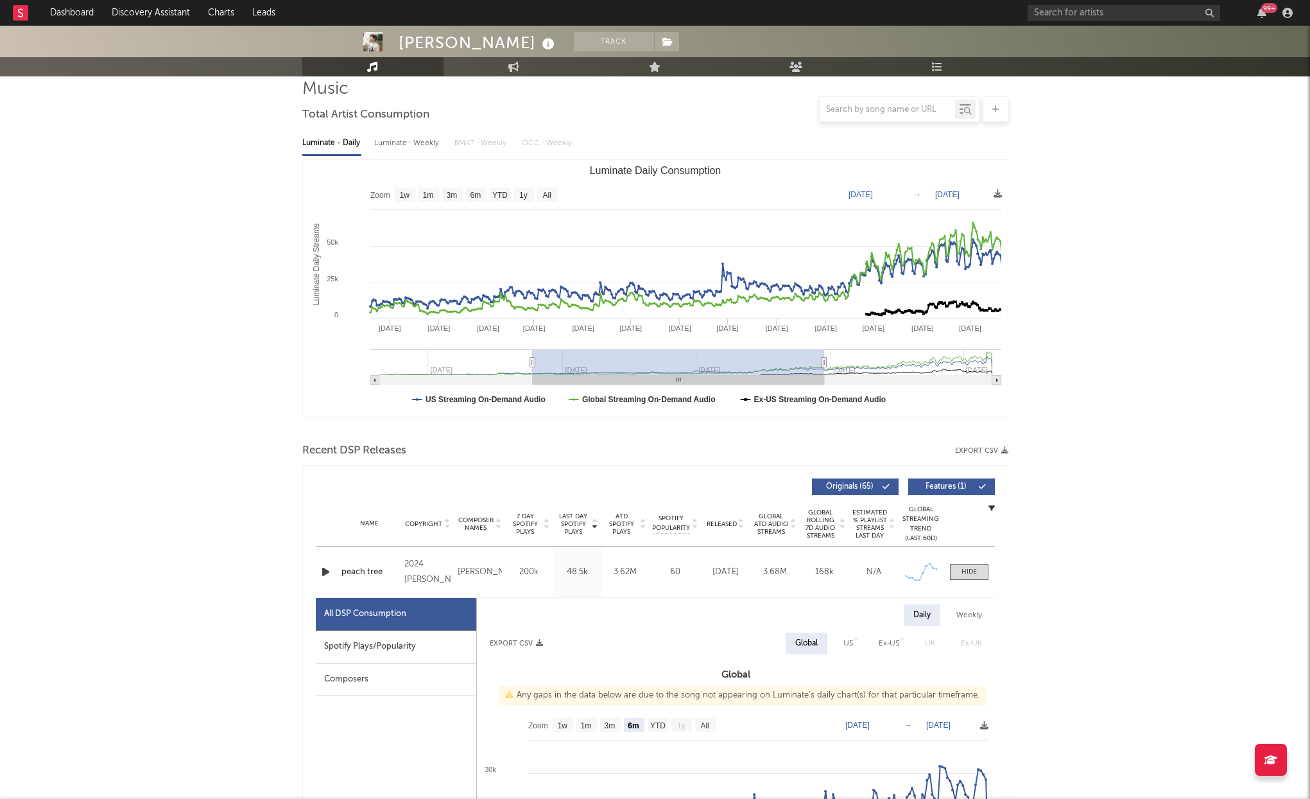
type input "[DATE]"
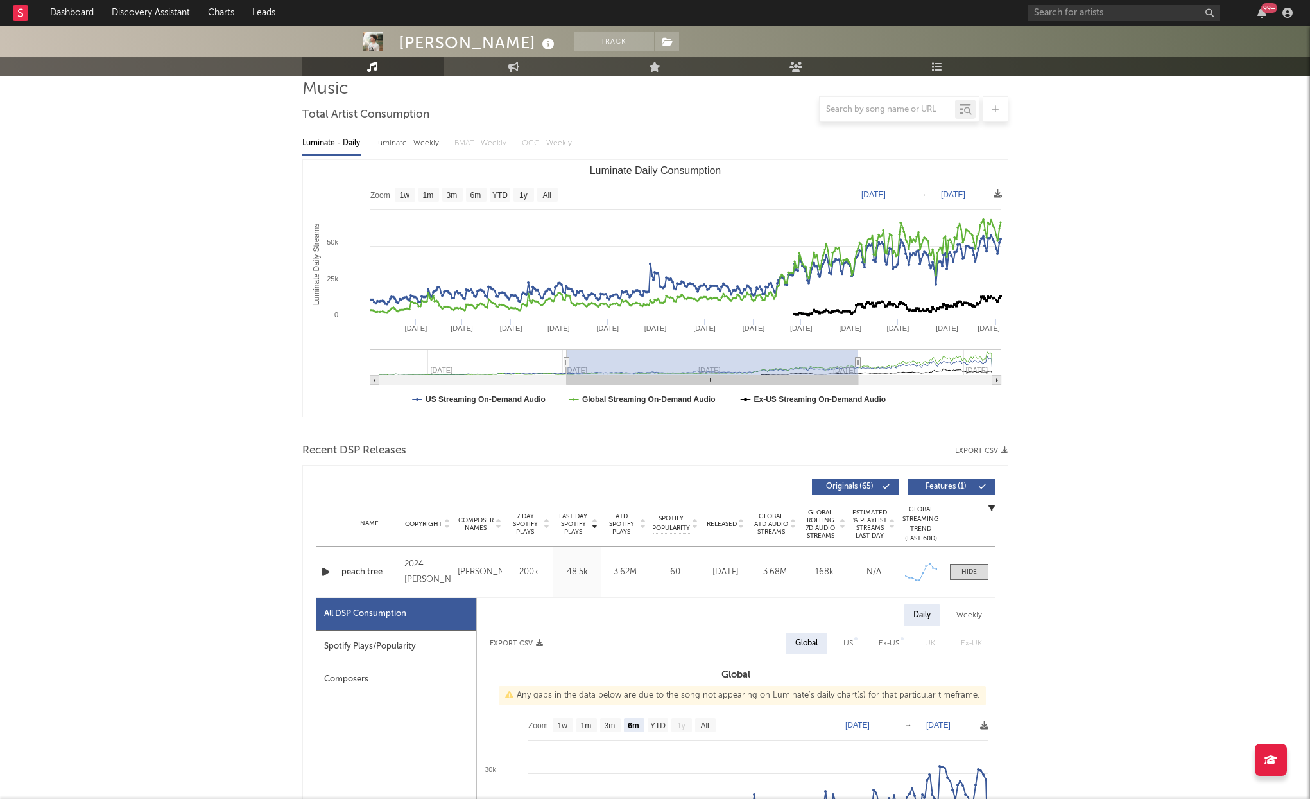
type input "[DATE]"
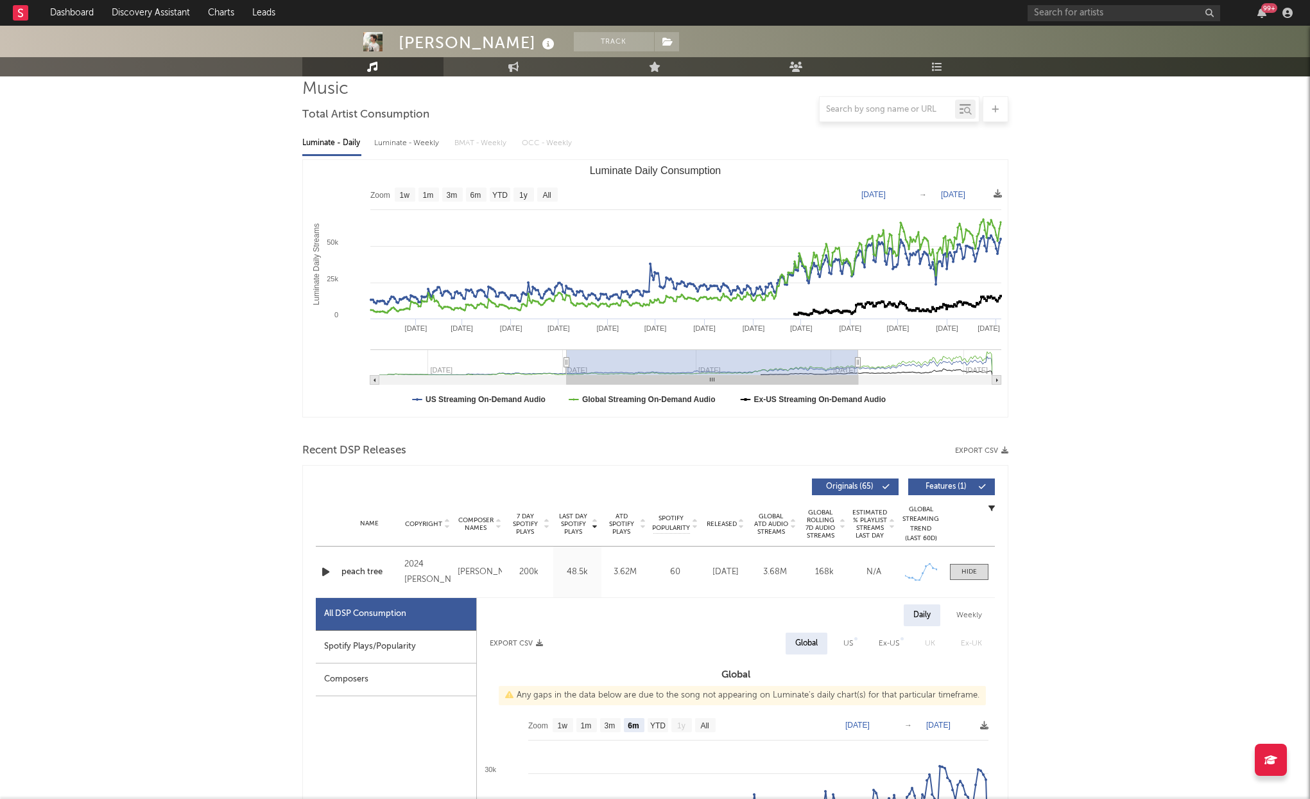
type input "[DATE]"
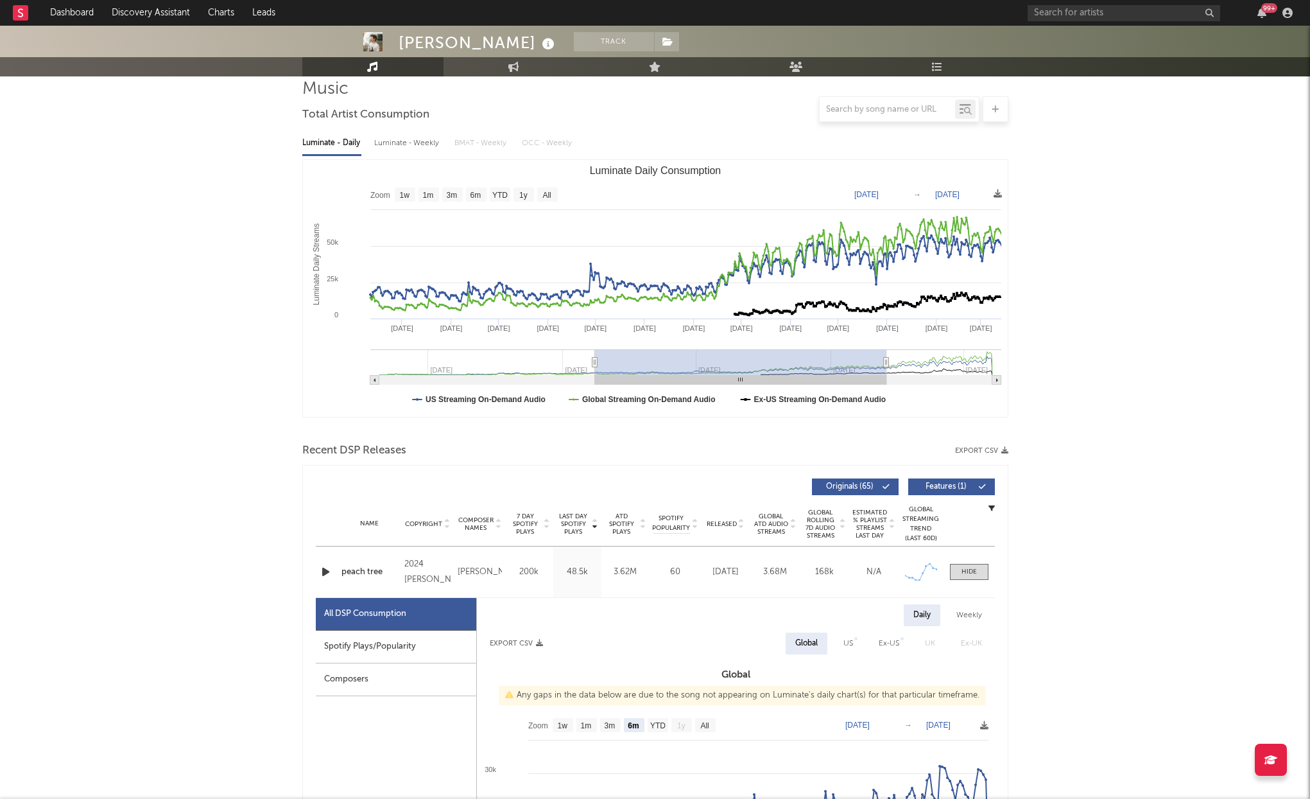
type input "[DATE]"
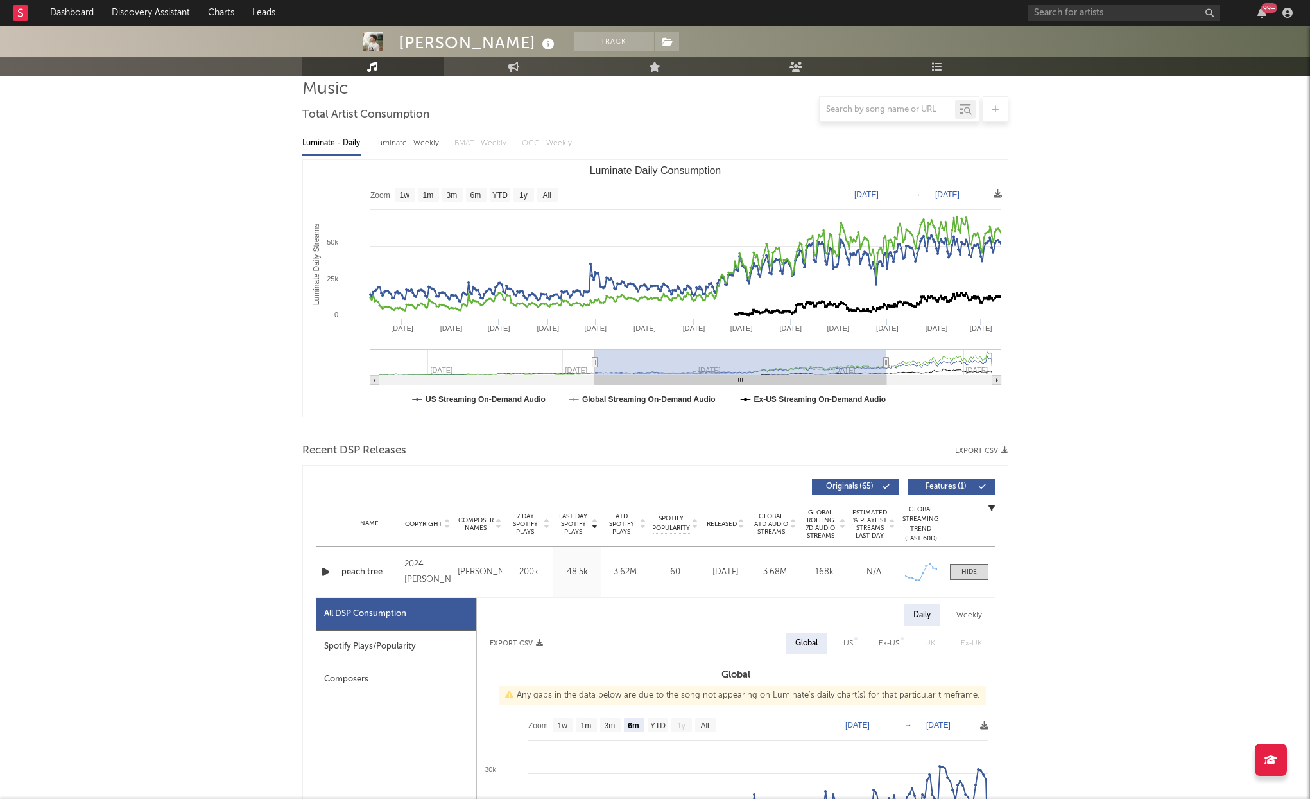
type input "[DATE]"
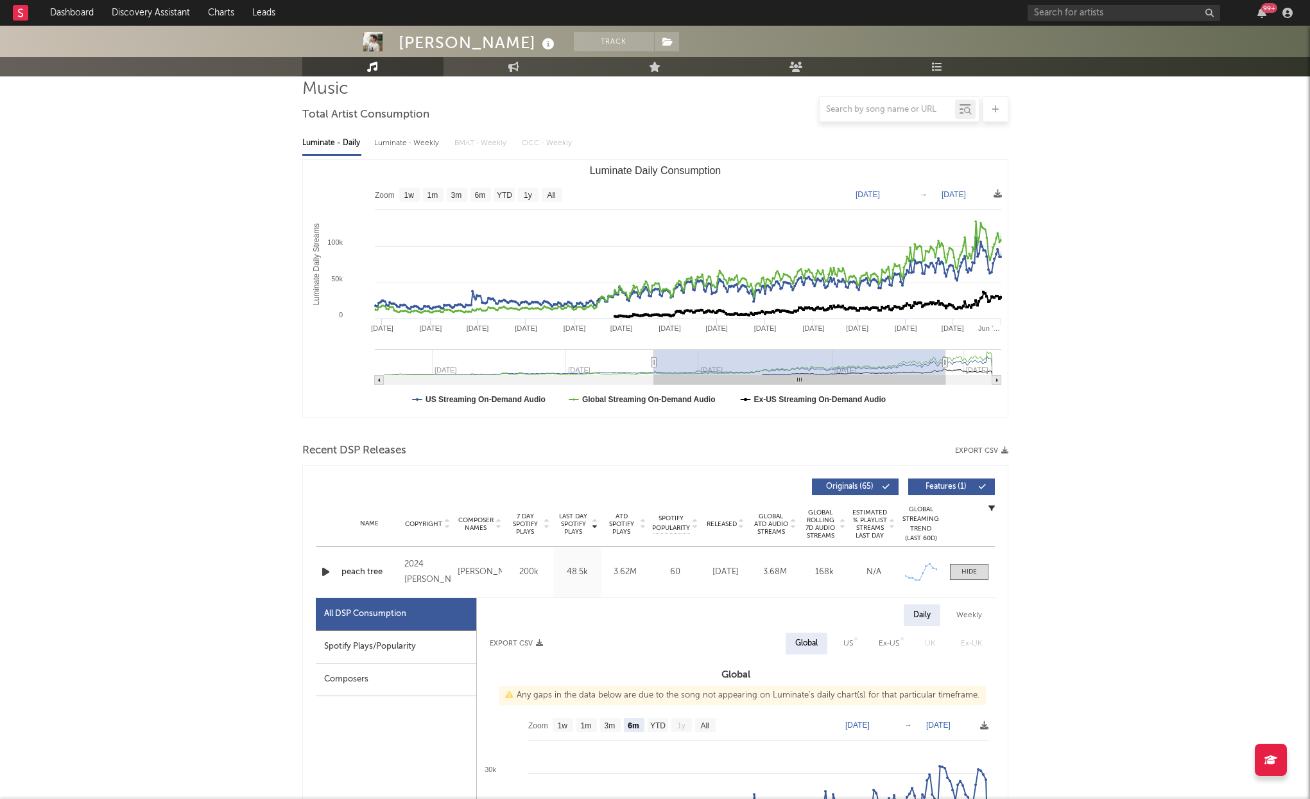
type input "[DATE]"
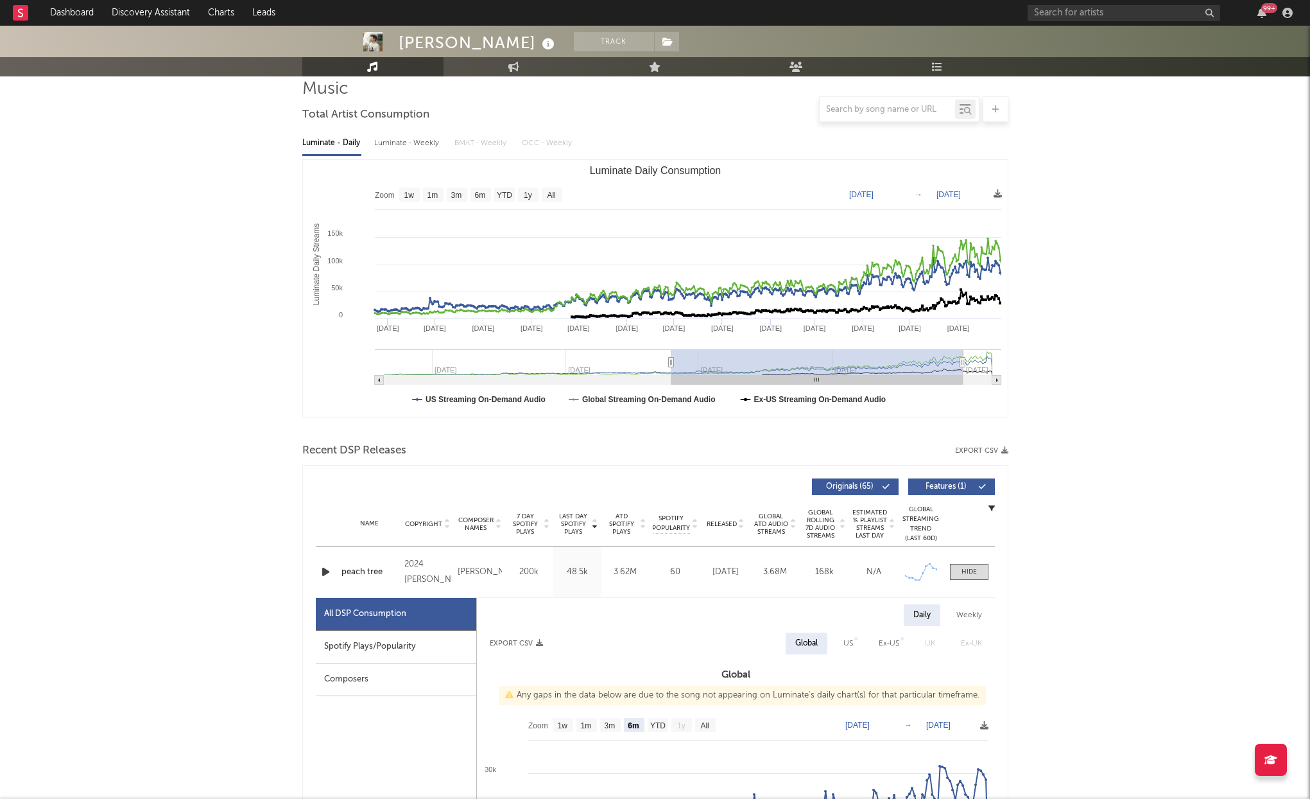
type input "[DATE]"
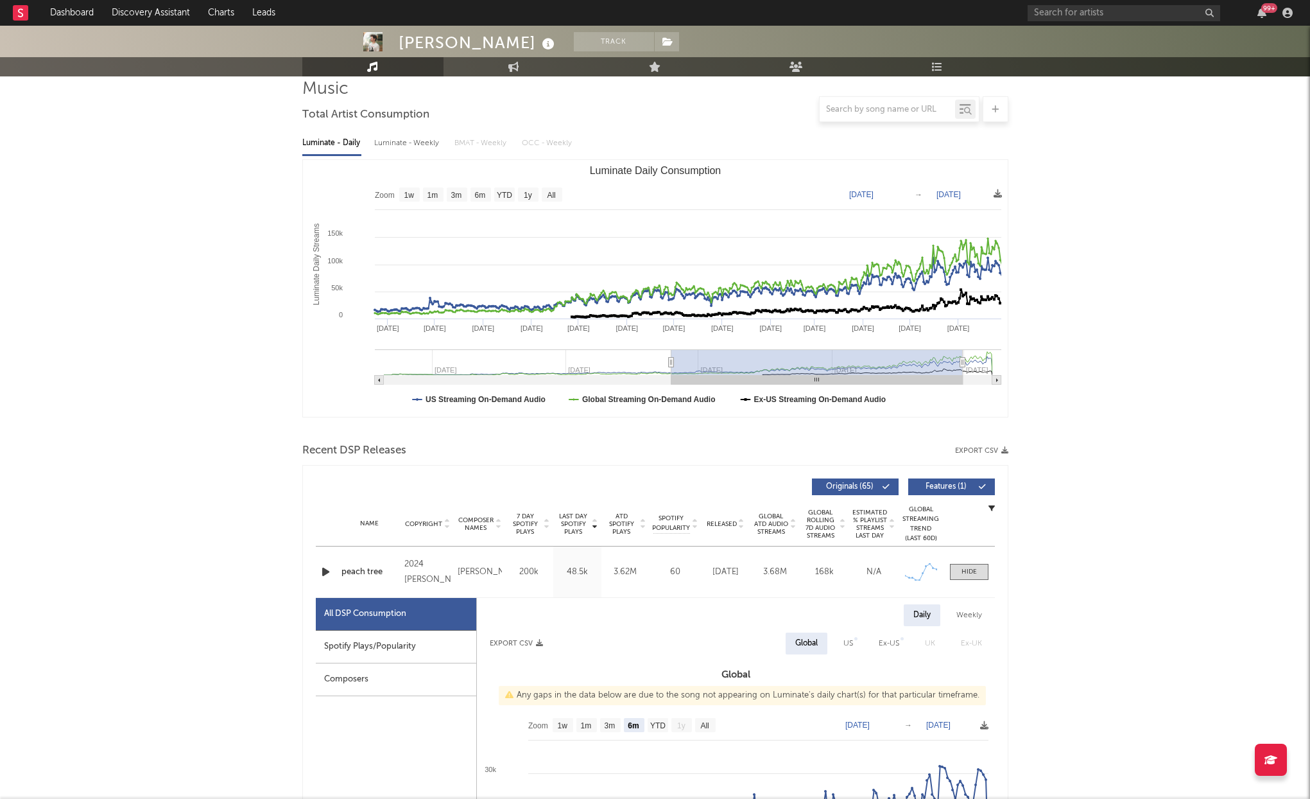
type input "[DATE]"
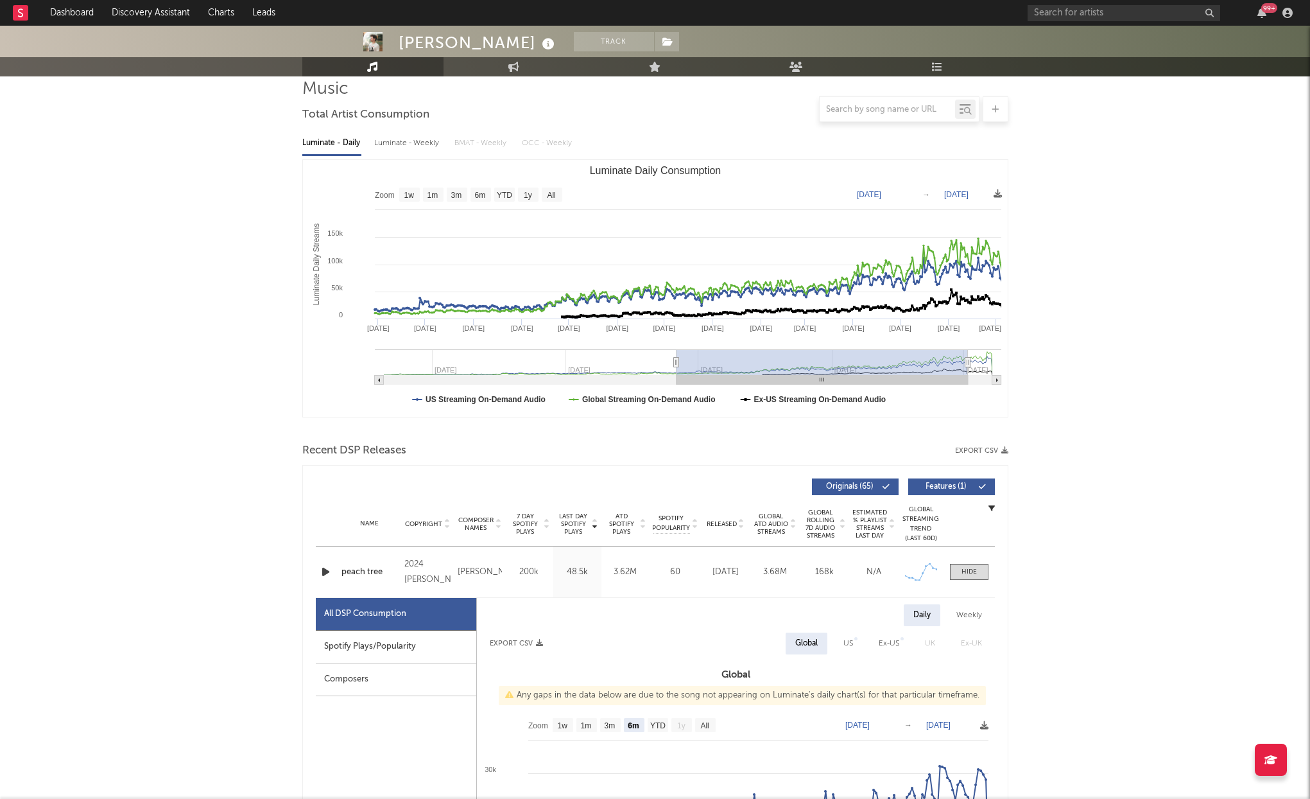
type input "[DATE]"
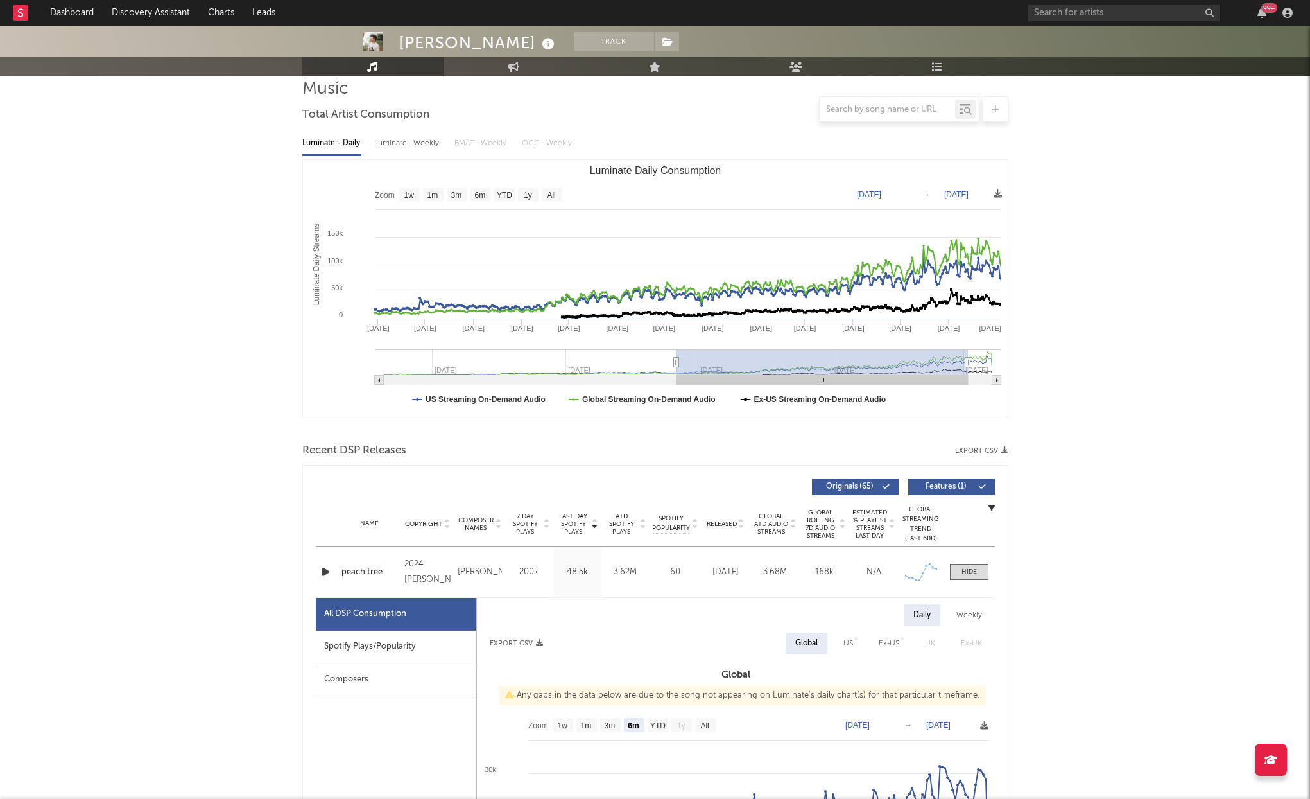
type input "[DATE]"
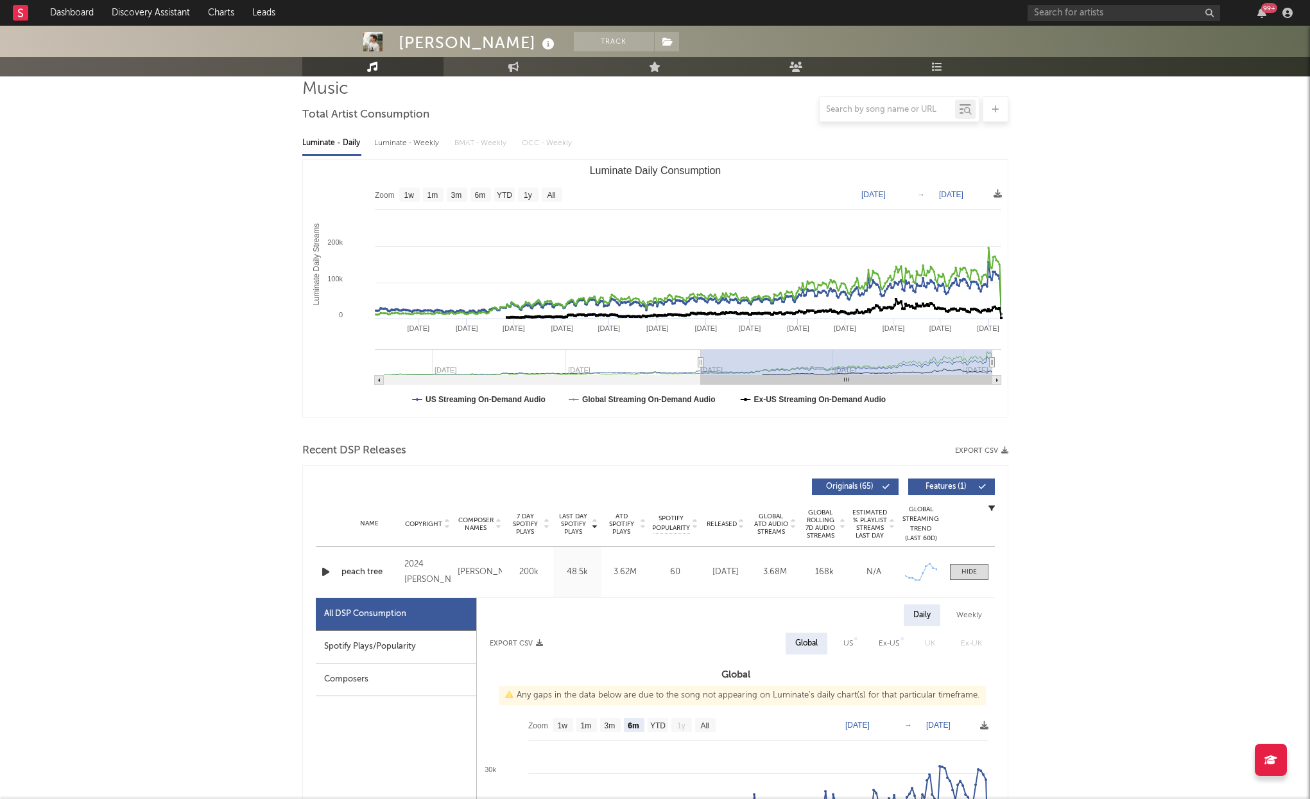
type input "[DATE]"
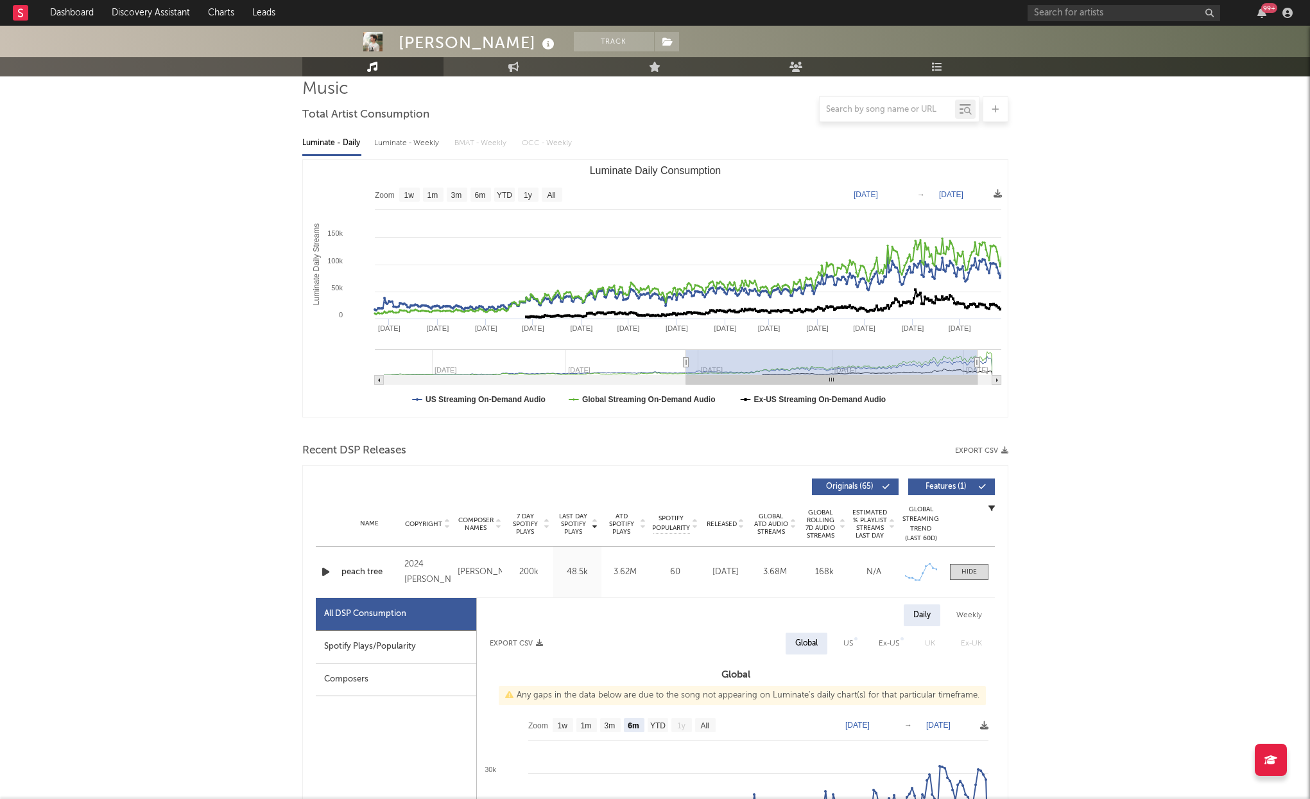
type input "[DATE]"
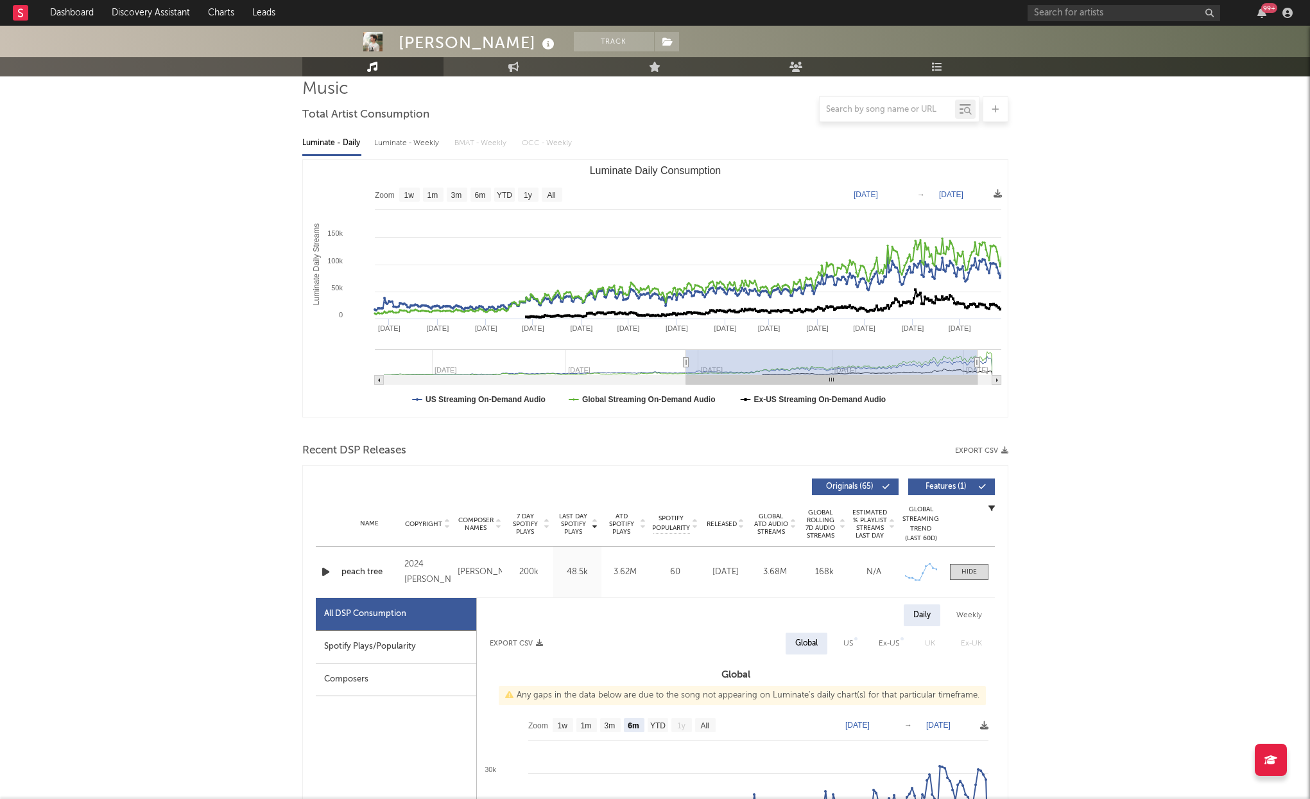
type input "[DATE]"
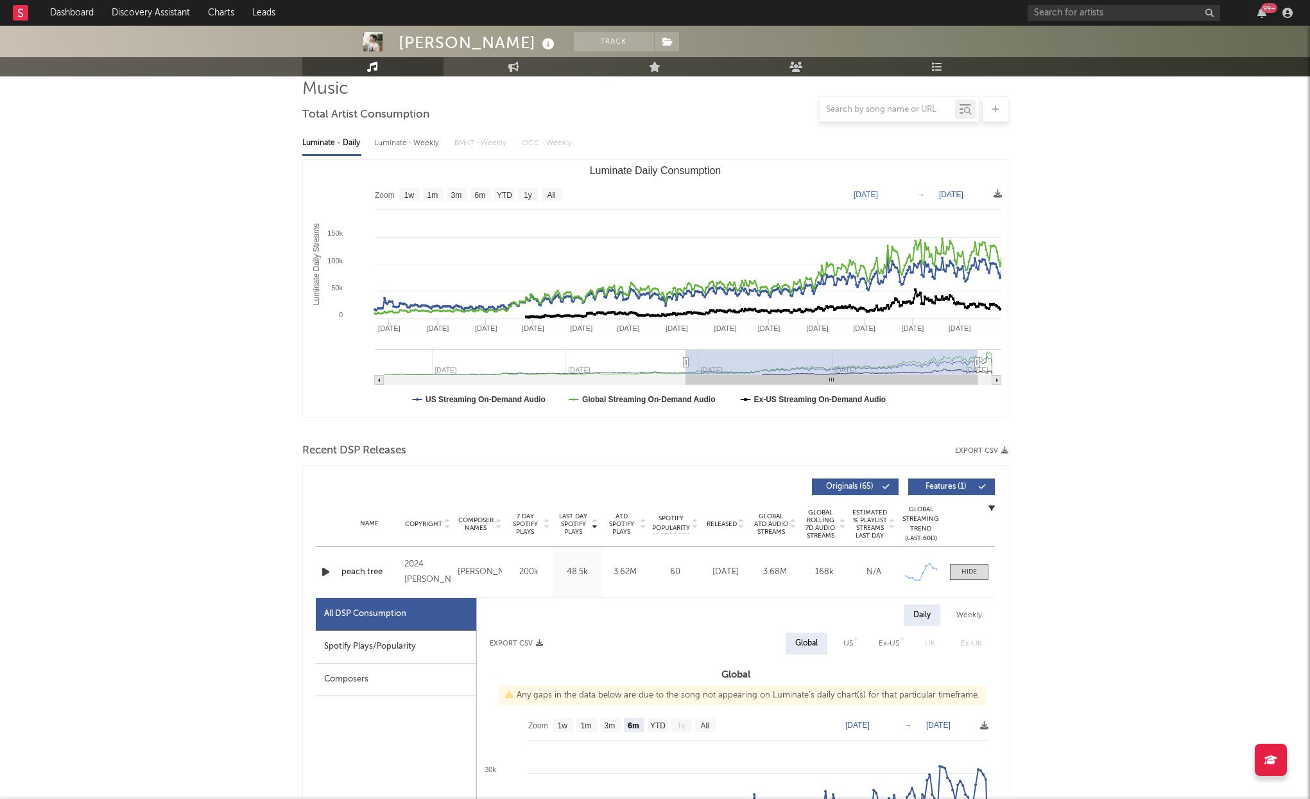
type input "[DATE]"
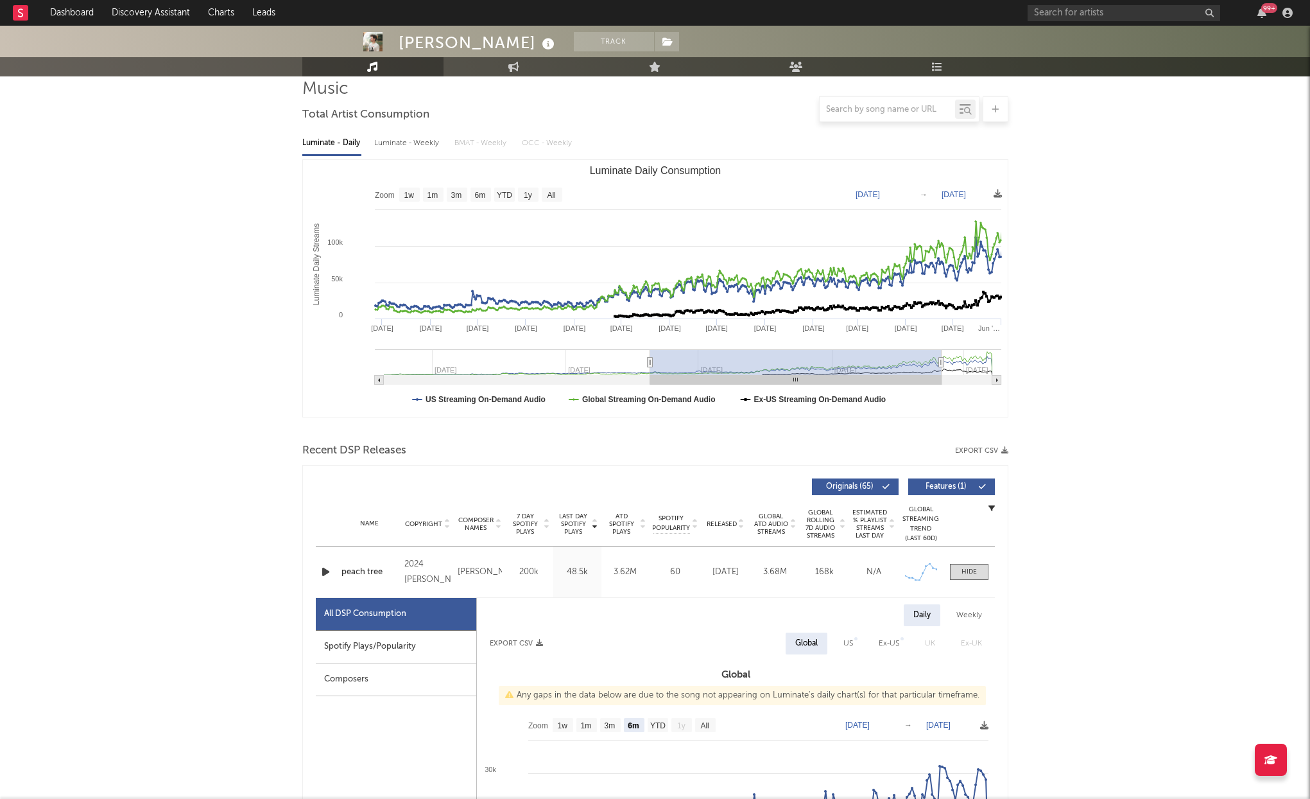
type input "[DATE]"
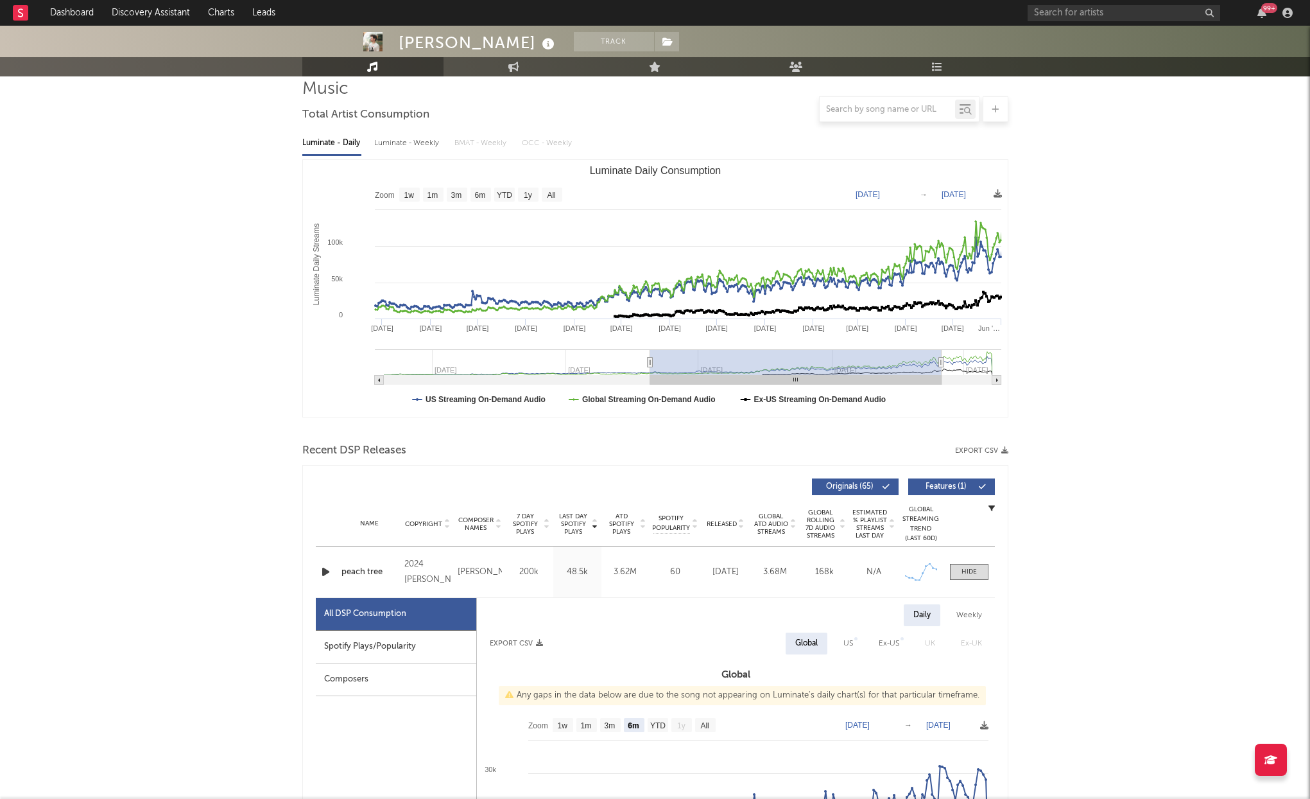
type input "[DATE]"
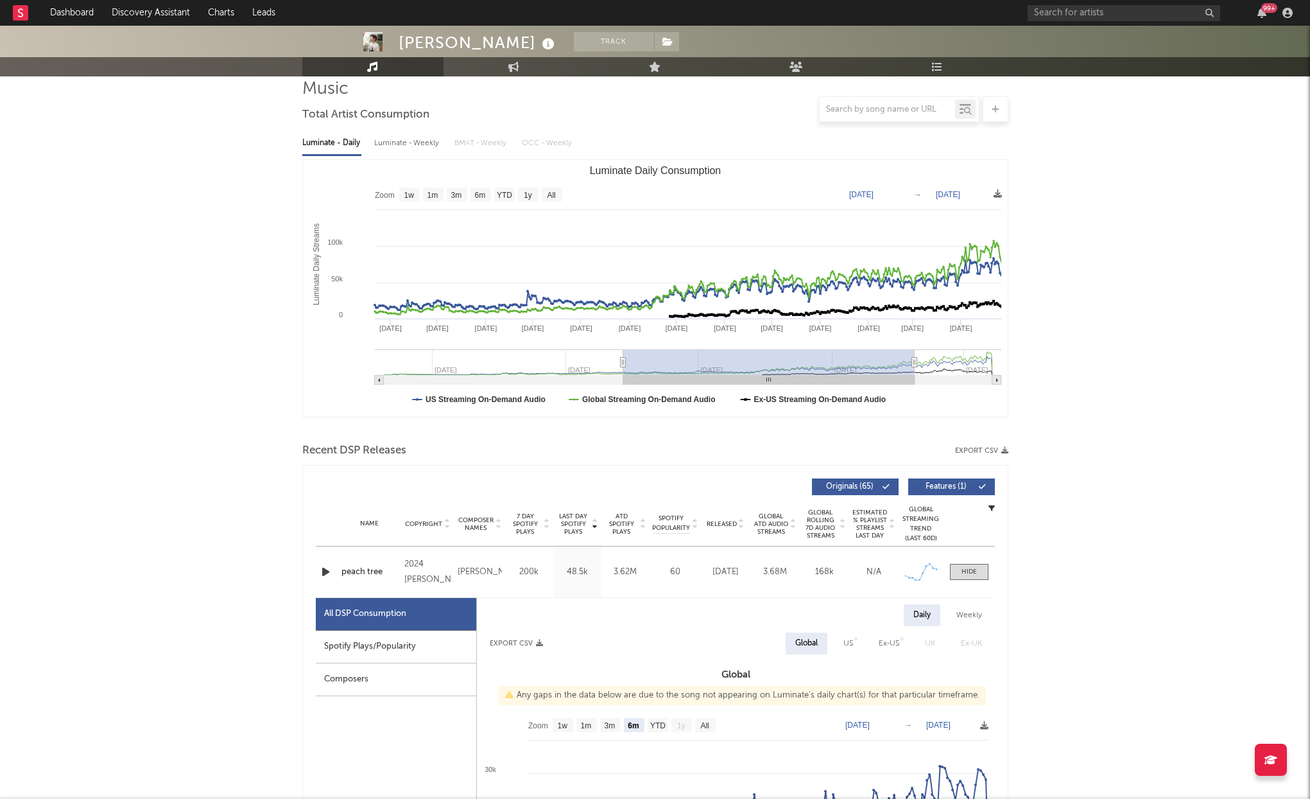
type input "[DATE]"
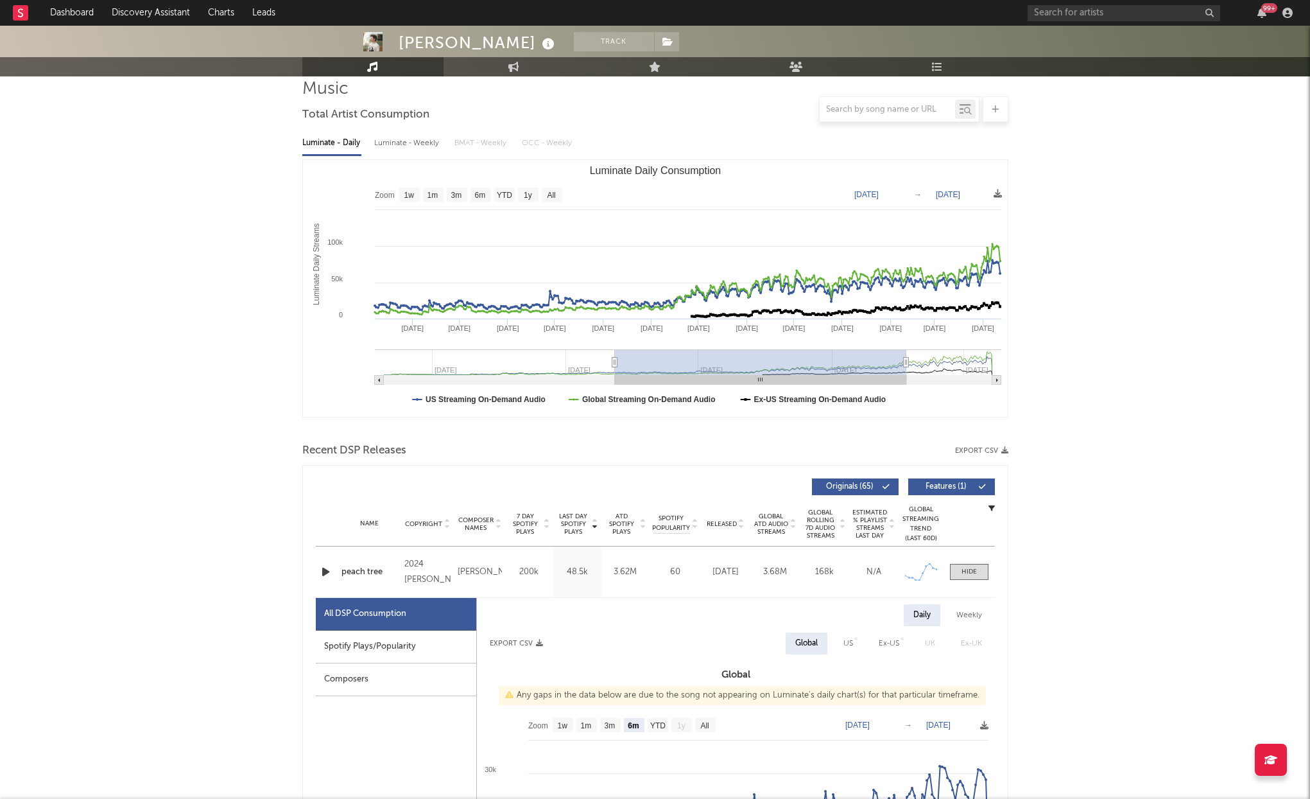
type input "[DATE]"
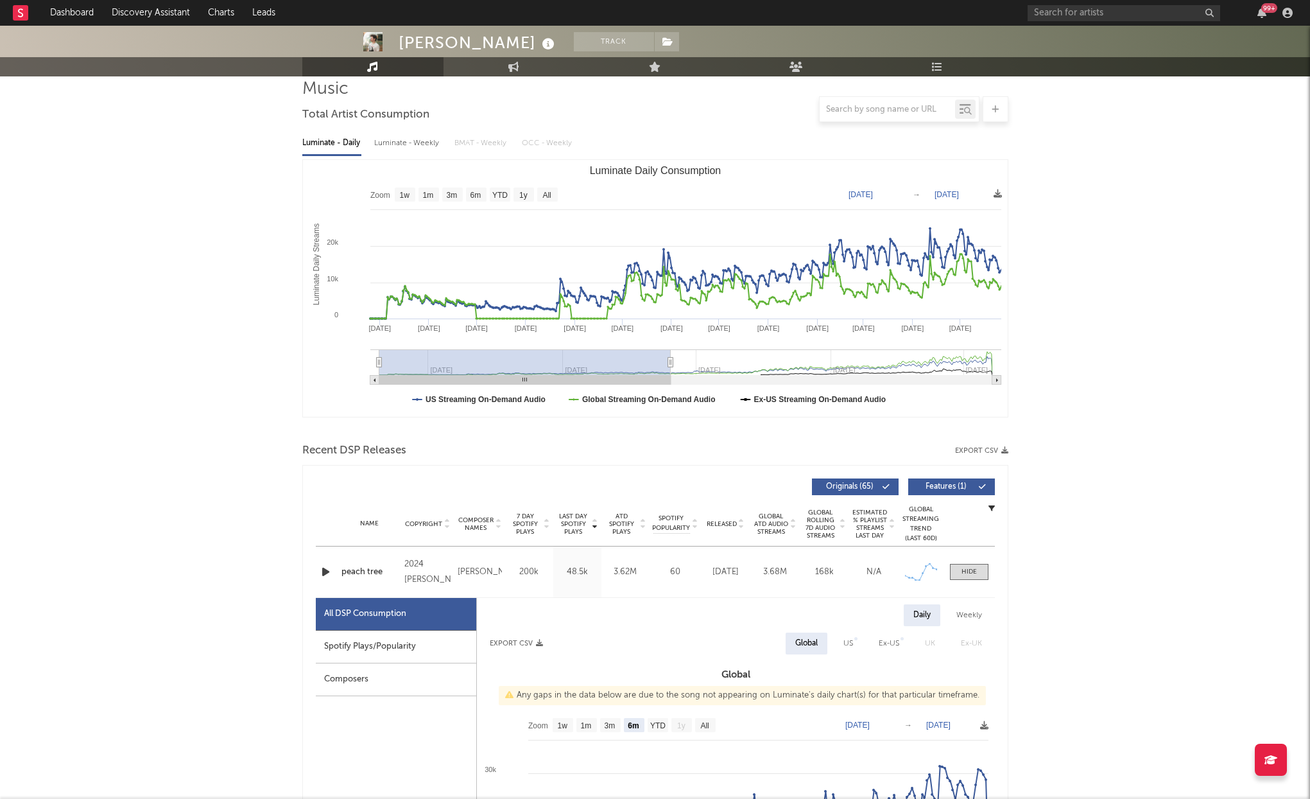
drag, startPoint x: 799, startPoint y: 363, endPoint x: 482, endPoint y: 370, distance: 317.9
click at [482, 370] on rect "Luminate Daily Consumption" at bounding box center [525, 362] width 292 height 26
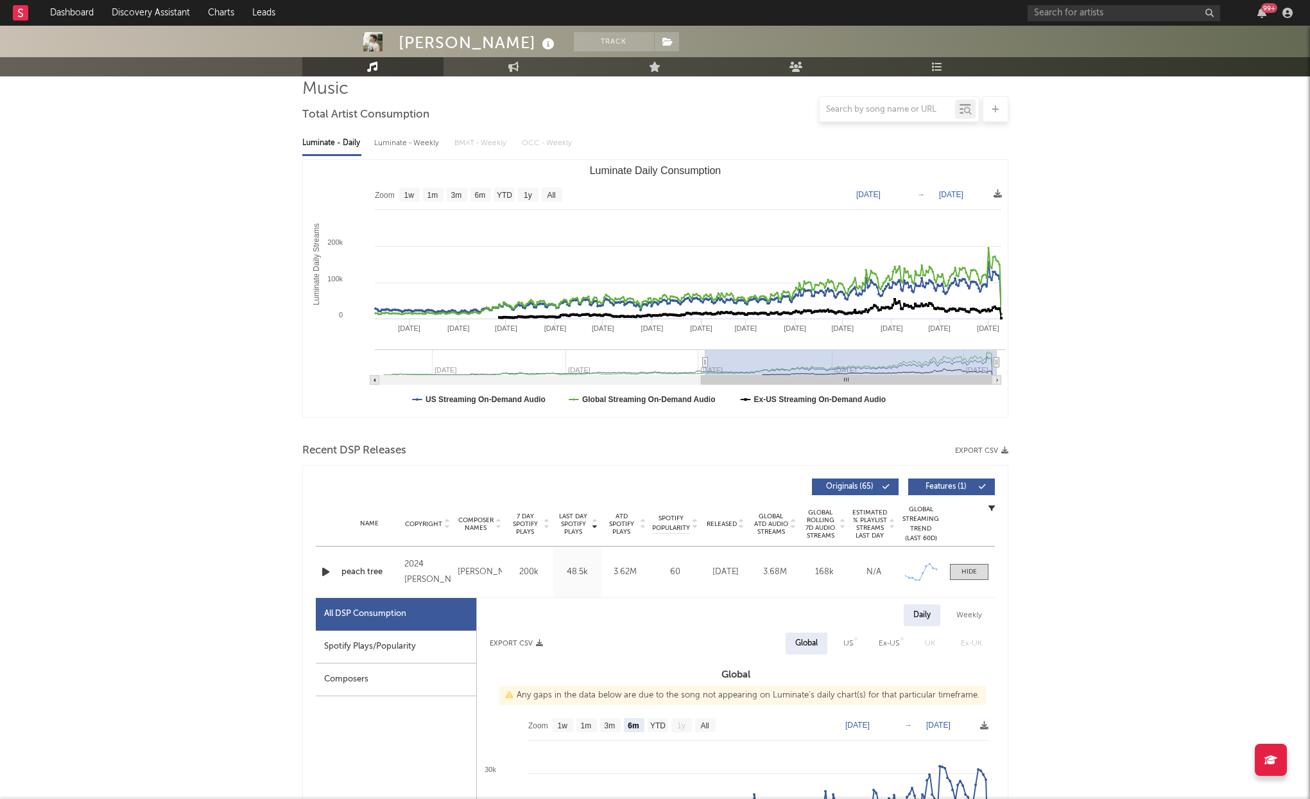
drag, startPoint x: 491, startPoint y: 366, endPoint x: 1111, endPoint y: 227, distance: 634.9
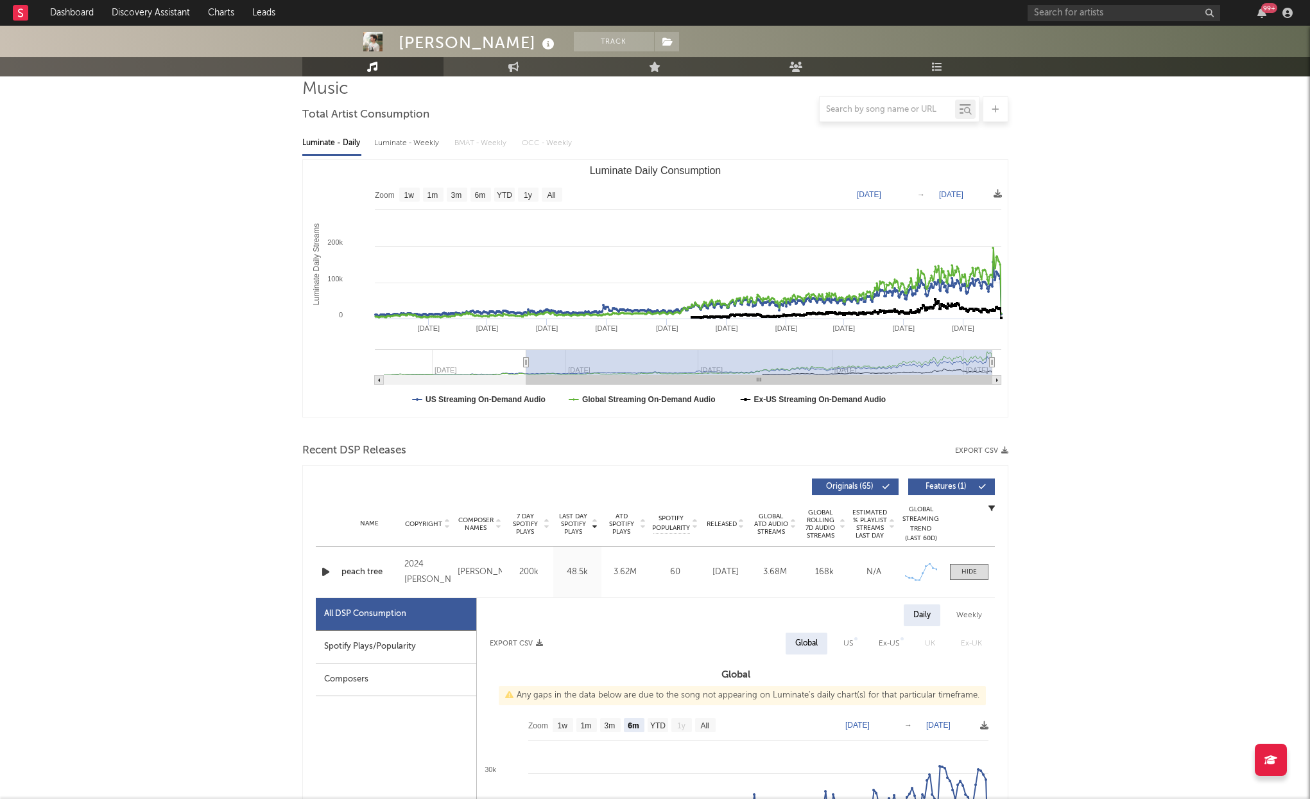
drag, startPoint x: 706, startPoint y: 363, endPoint x: 527, endPoint y: 365, distance: 178.5
click at [527, 365] on icon "Luminate Daily Consumption" at bounding box center [525, 363] width 5 height 10
drag, startPoint x: 528, startPoint y: 363, endPoint x: 566, endPoint y: 361, distance: 38.6
click at [566, 361] on icon "Luminate Daily Consumption" at bounding box center [566, 363] width 5 height 10
